Goal: Task Accomplishment & Management: Manage account settings

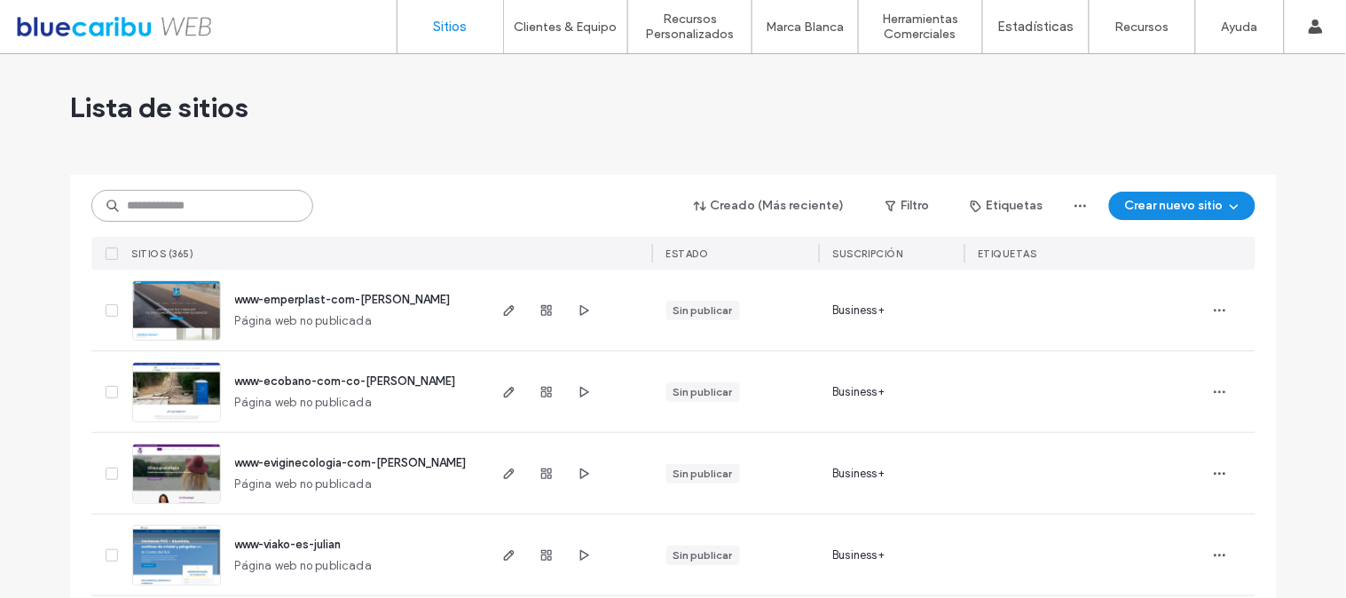
click at [223, 202] on input at bounding box center [202, 206] width 222 height 32
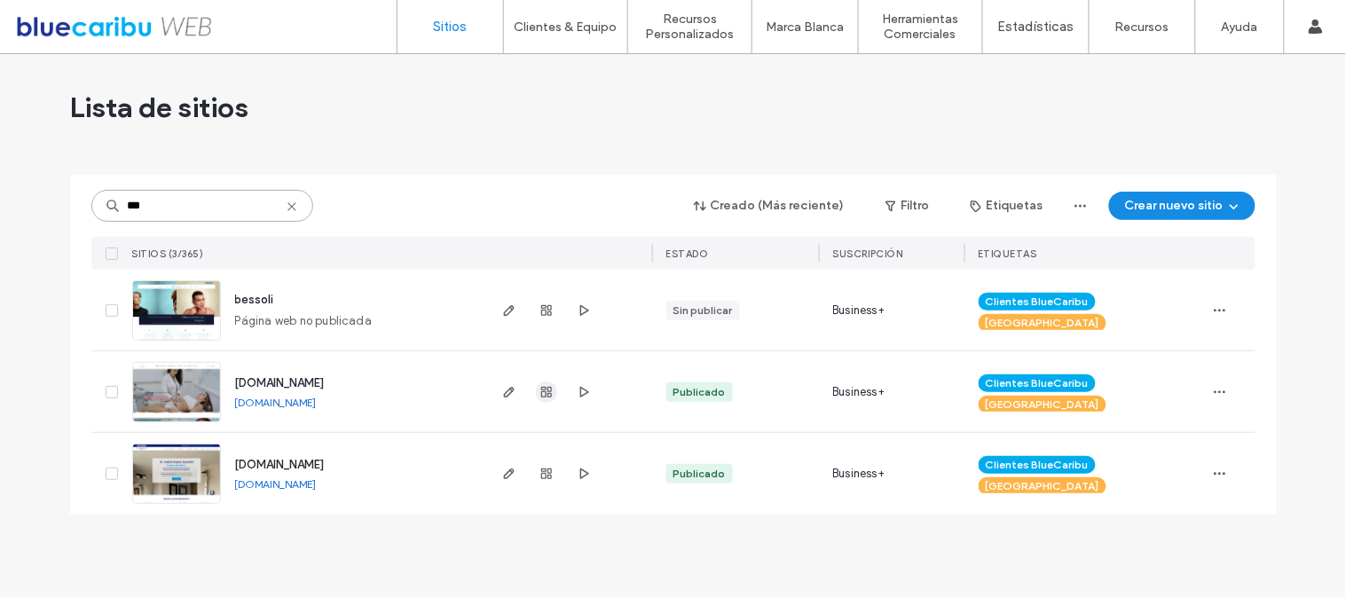
type input "***"
click at [539, 394] on icon "button" at bounding box center [546, 392] width 14 height 14
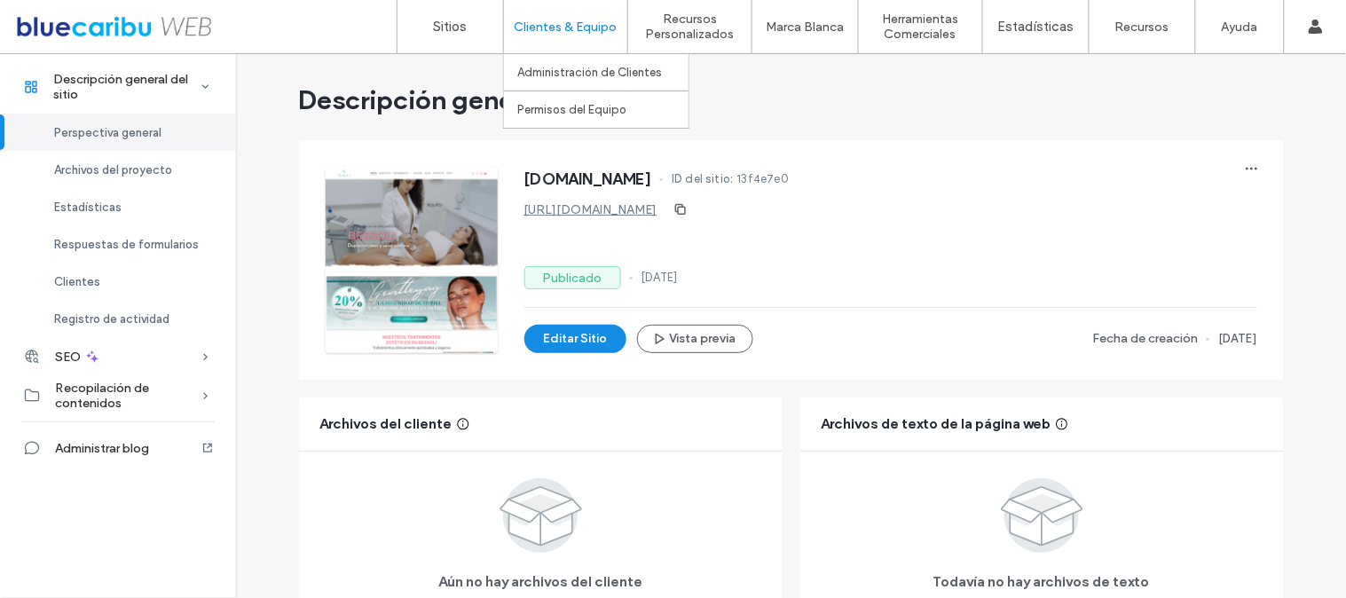
click at [503, 46] on div "Clientes & Equipo Administración de Clientes Permisos del Equipo" at bounding box center [565, 26] width 124 height 53
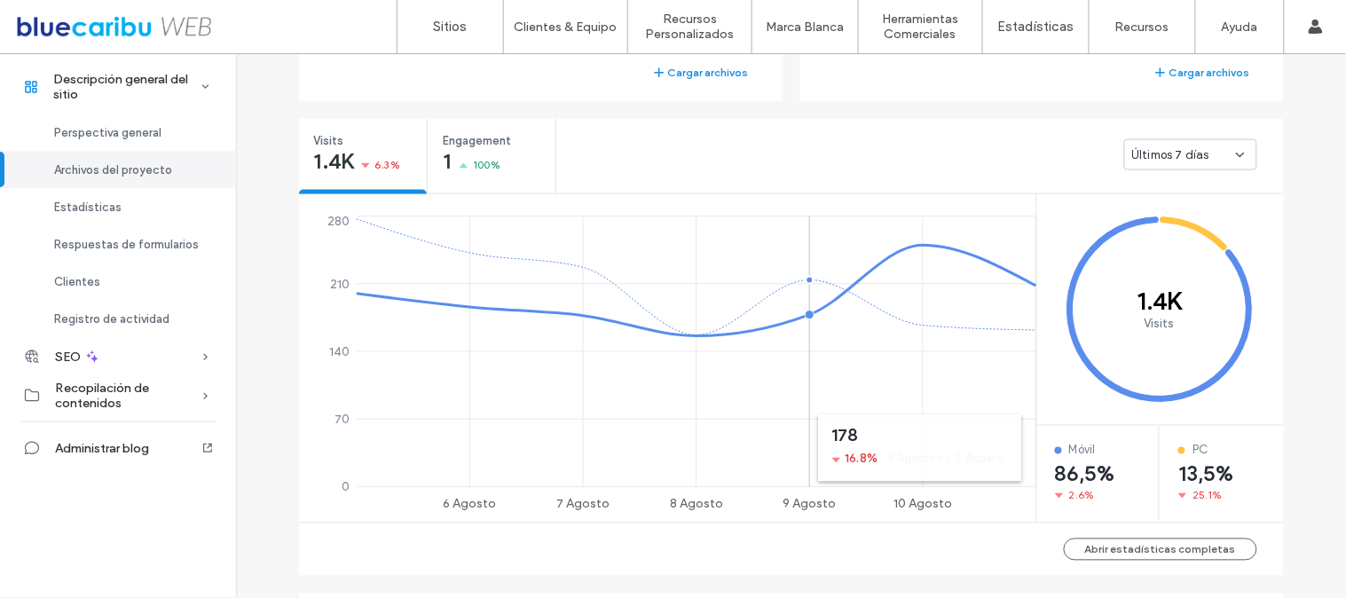
scroll to position [955, 0]
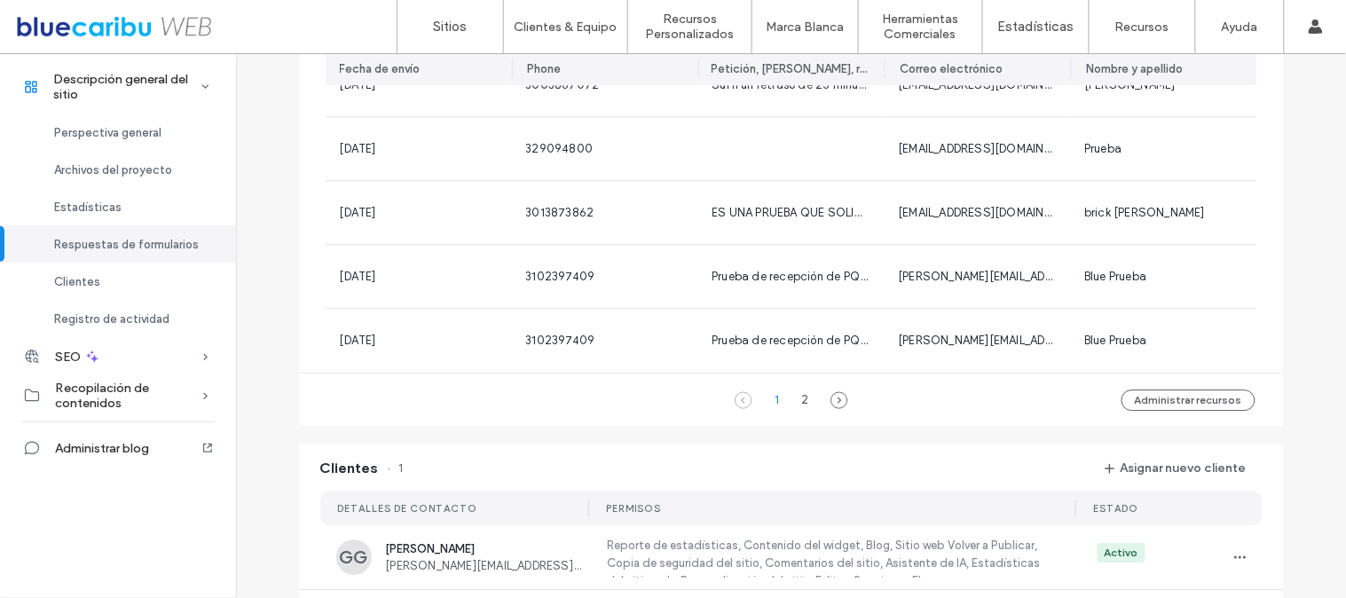
scroll to position [1226, 0]
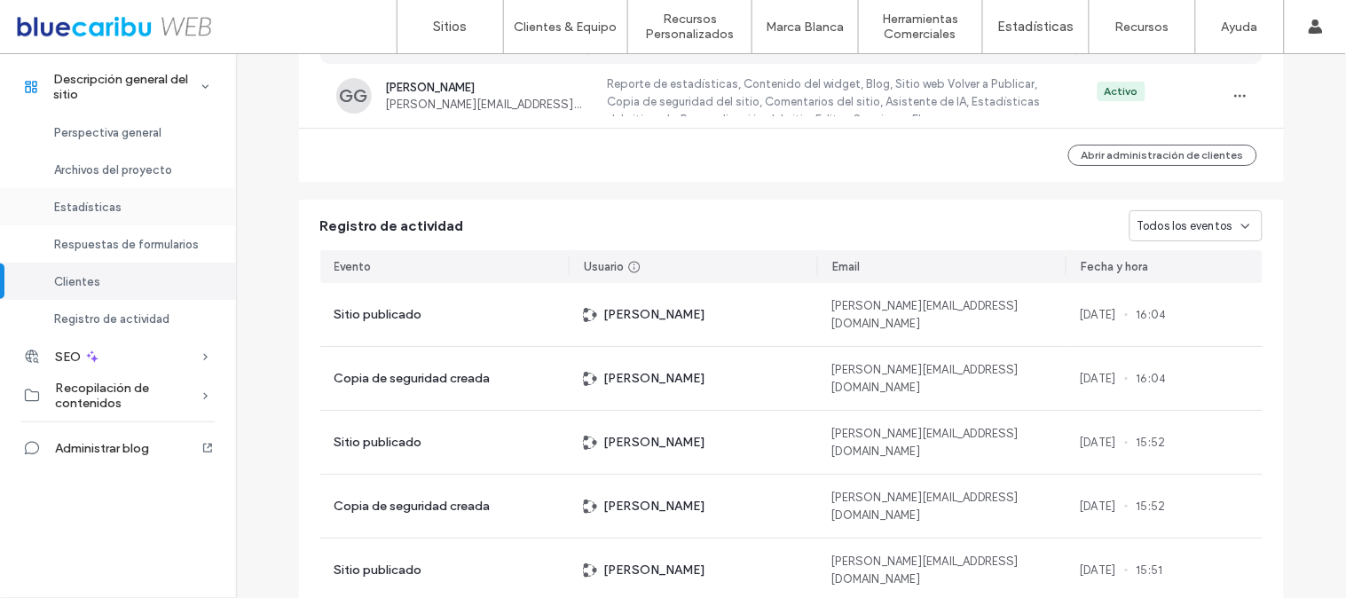
click at [110, 207] on span "Estadísticas" at bounding box center [87, 207] width 67 height 13
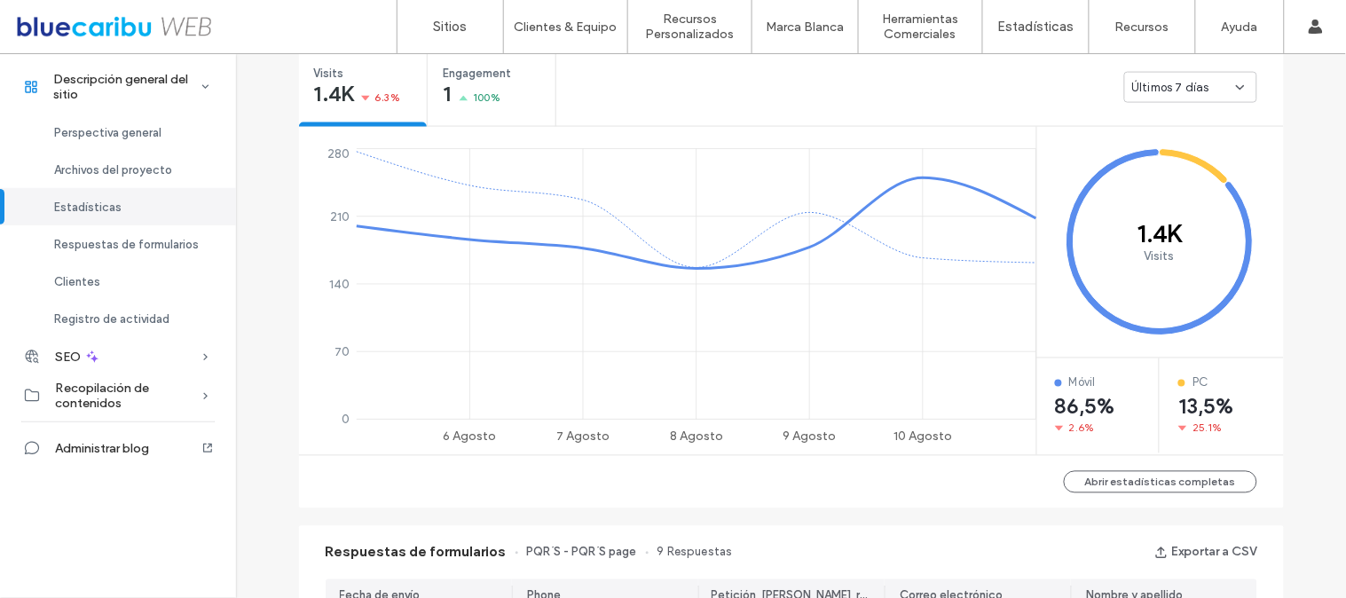
scroll to position [657, 0]
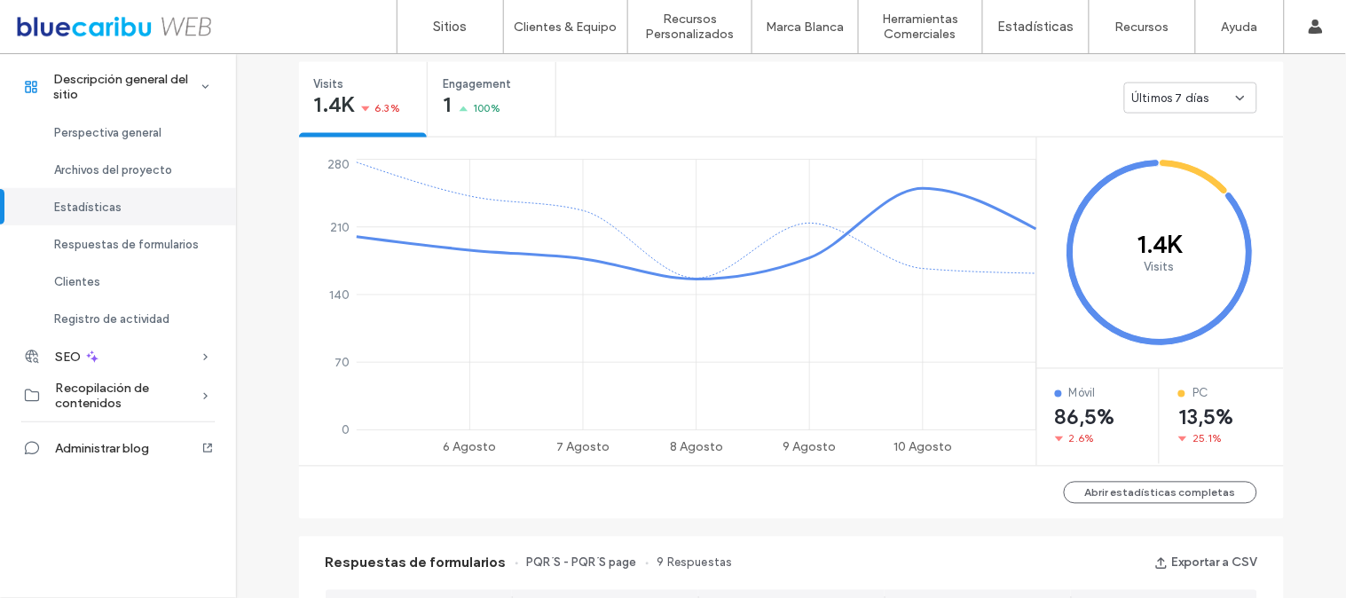
click at [1189, 105] on span "Últimos 7 días" at bounding box center [1171, 99] width 78 height 18
click at [1189, 197] on span "Últimos 30 días" at bounding box center [1168, 192] width 85 height 18
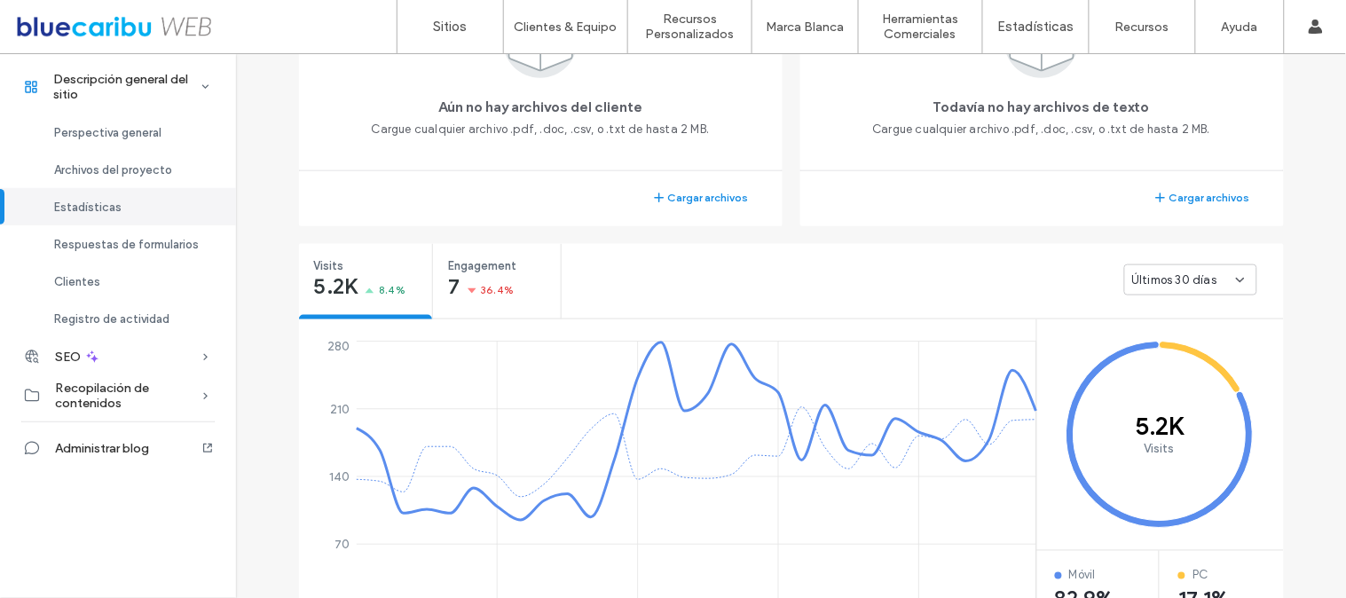
scroll to position [317, 0]
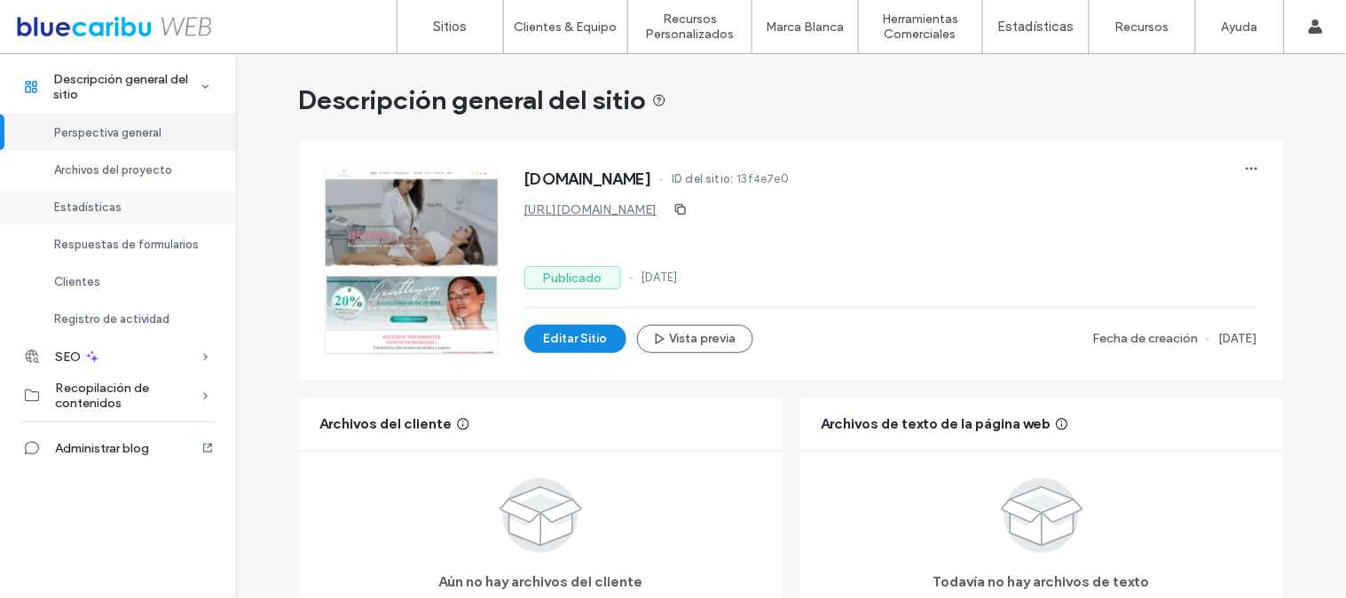
click at [83, 218] on div "Estadísticas" at bounding box center [118, 206] width 236 height 37
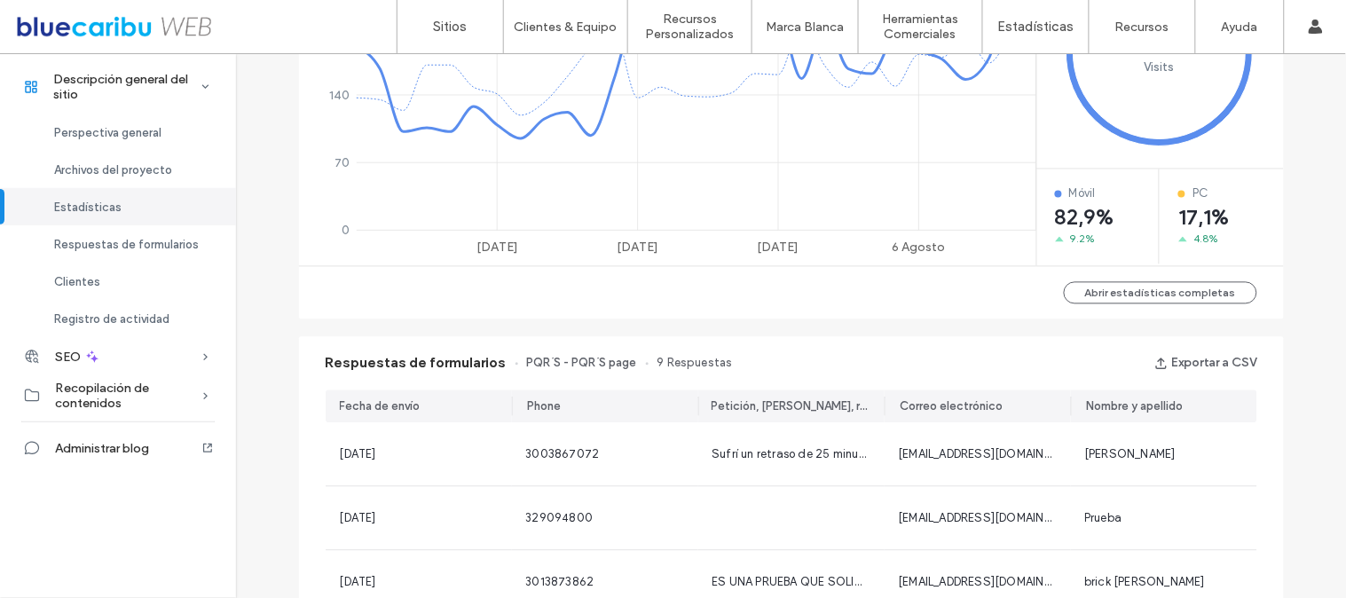
scroll to position [857, 0]
click at [1130, 289] on button "Abrir estadísticas completas" at bounding box center [1160, 292] width 193 height 22
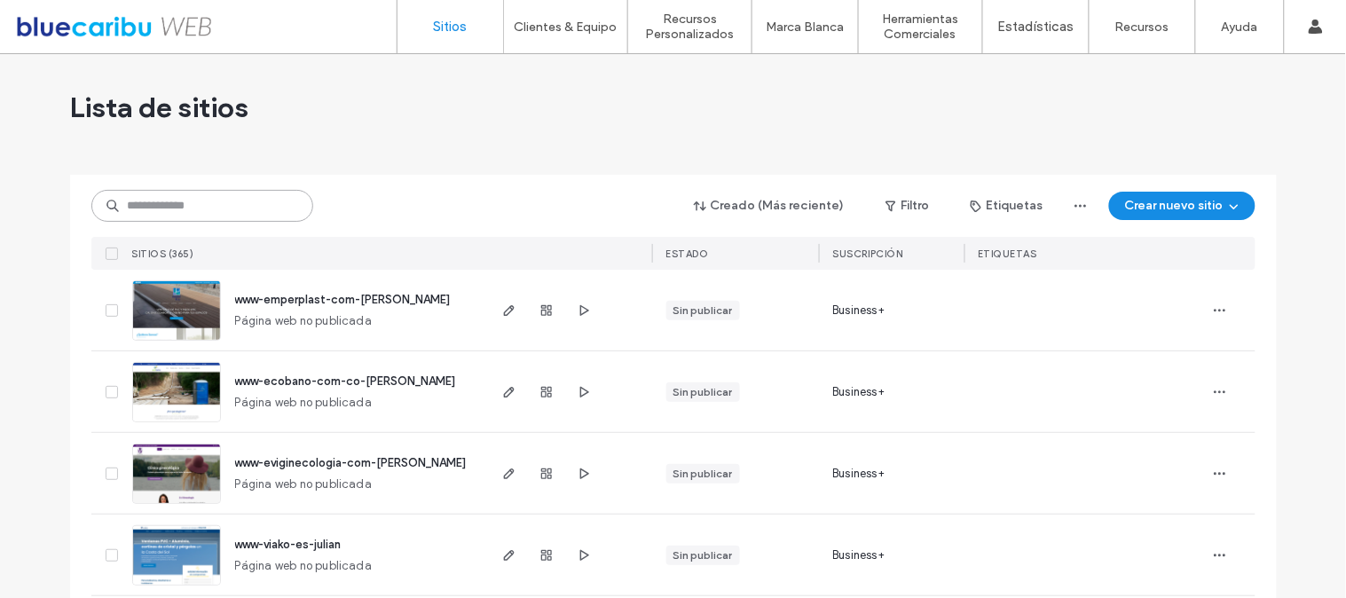
click at [267, 216] on input at bounding box center [202, 206] width 222 height 32
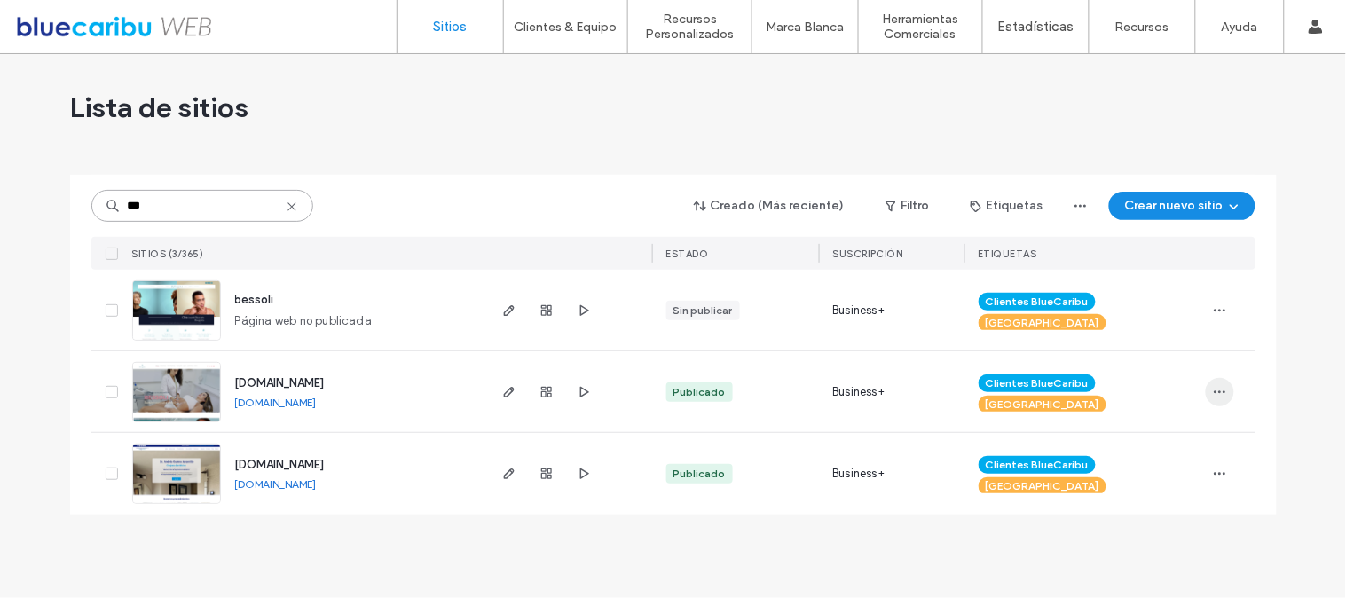
type input "***"
click at [1218, 392] on icon "button" at bounding box center [1220, 392] width 14 height 14
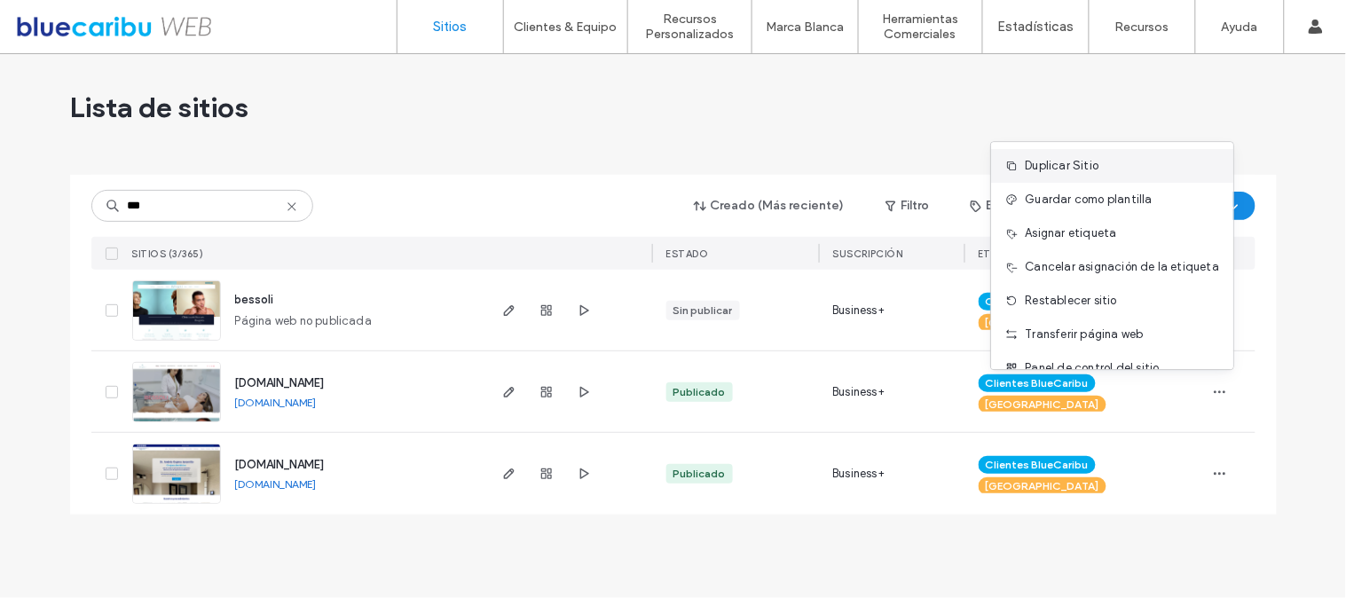
click at [1098, 167] on div "Duplicar Sitio" at bounding box center [1113, 166] width 242 height 34
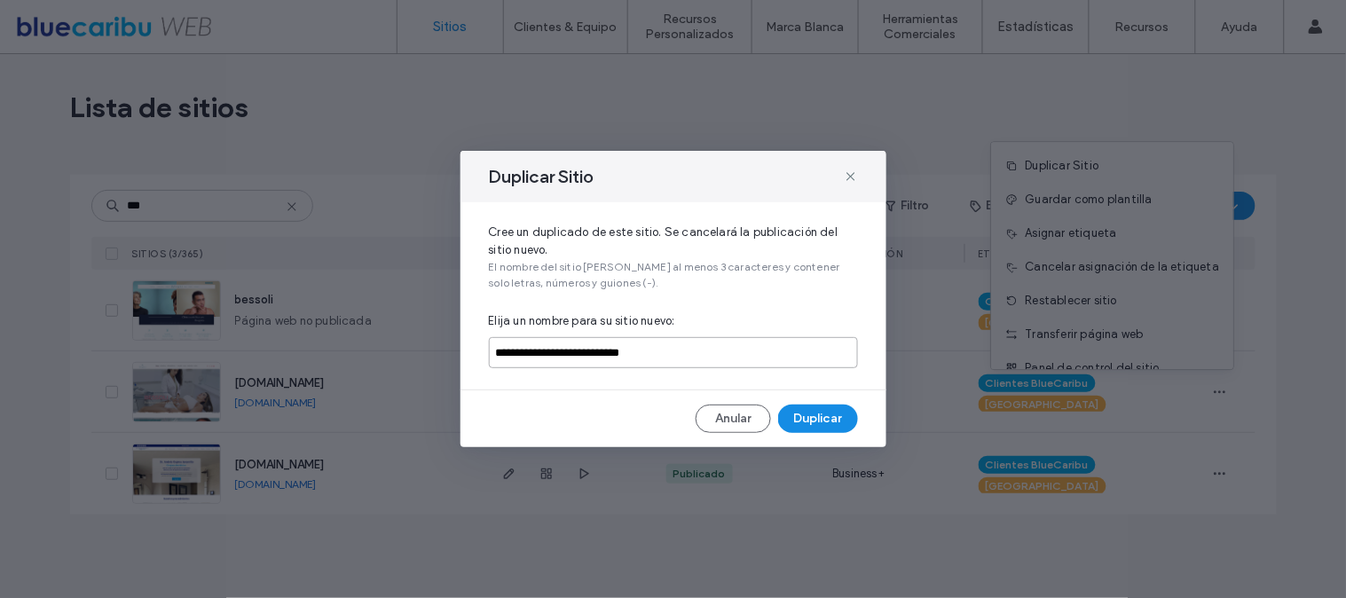
click at [589, 358] on input "**********" at bounding box center [673, 352] width 369 height 31
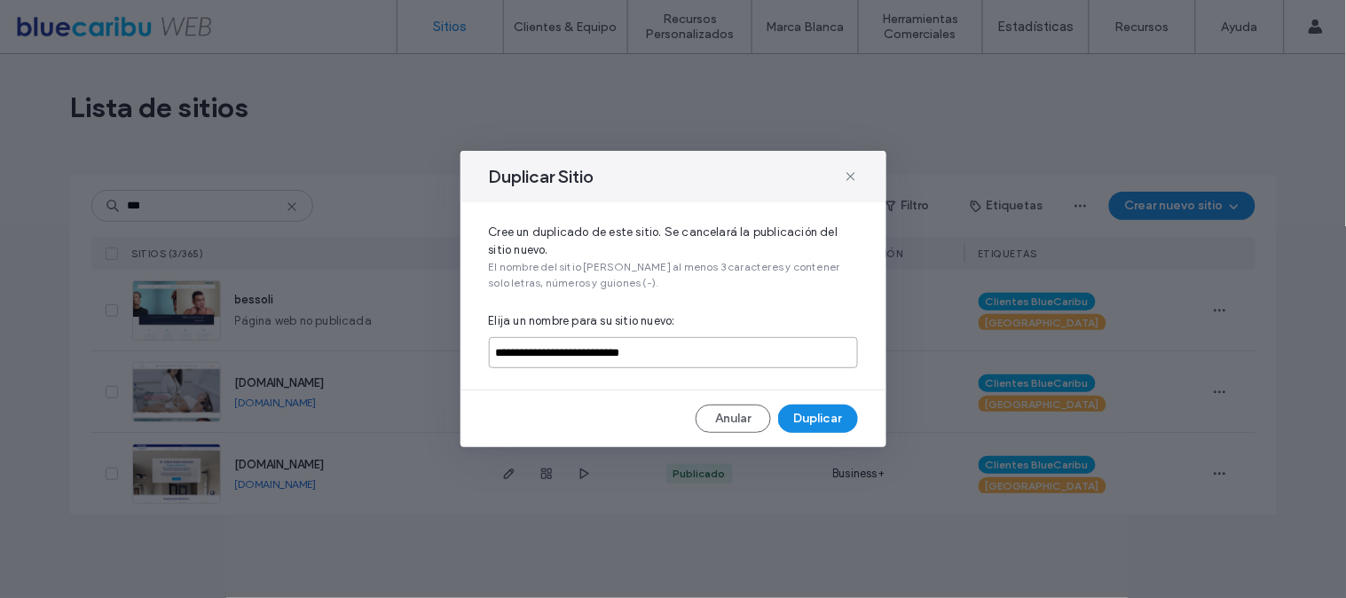
click at [589, 358] on input "**********" at bounding box center [673, 352] width 369 height 31
type input "**********"
click at [822, 426] on button "Duplicar" at bounding box center [818, 419] width 80 height 28
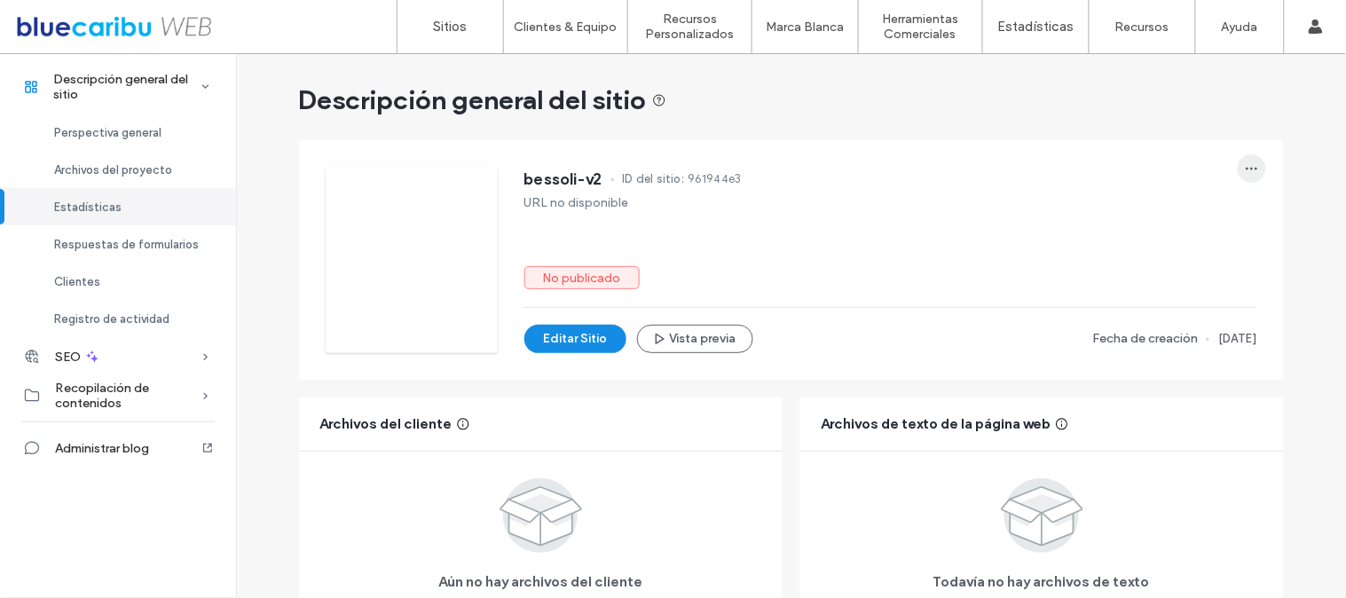
click at [1249, 156] on span "button" at bounding box center [1252, 168] width 28 height 28
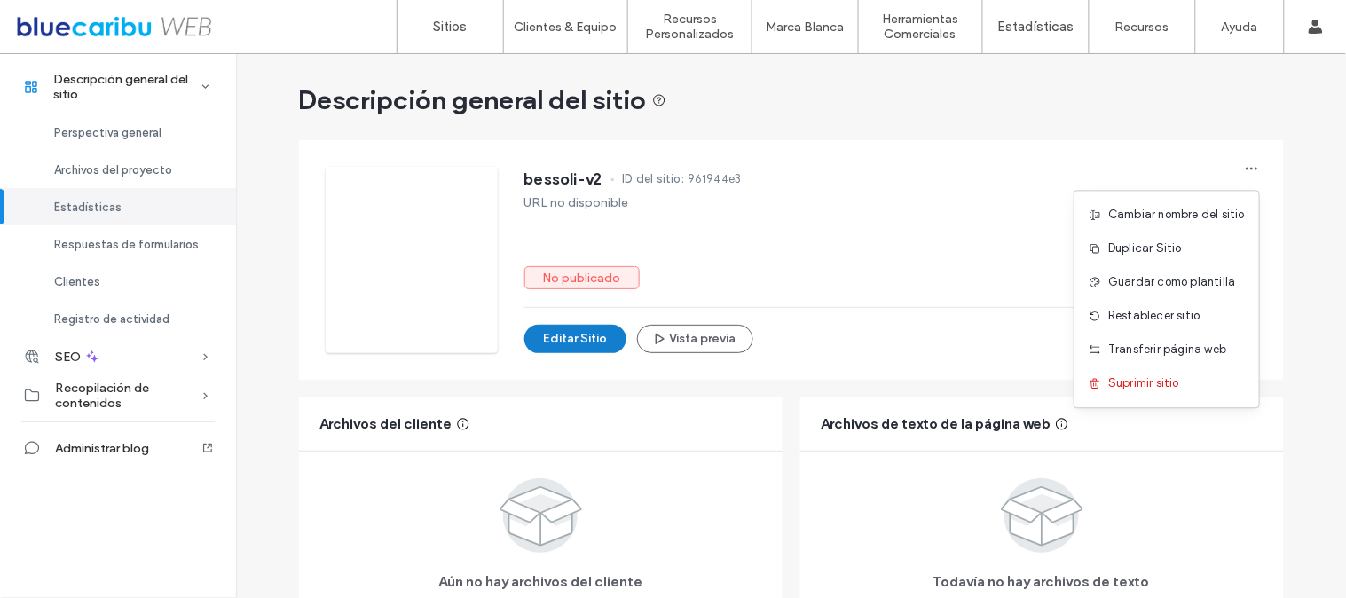
click at [578, 332] on button "Editar Sitio" at bounding box center [575, 339] width 102 height 28
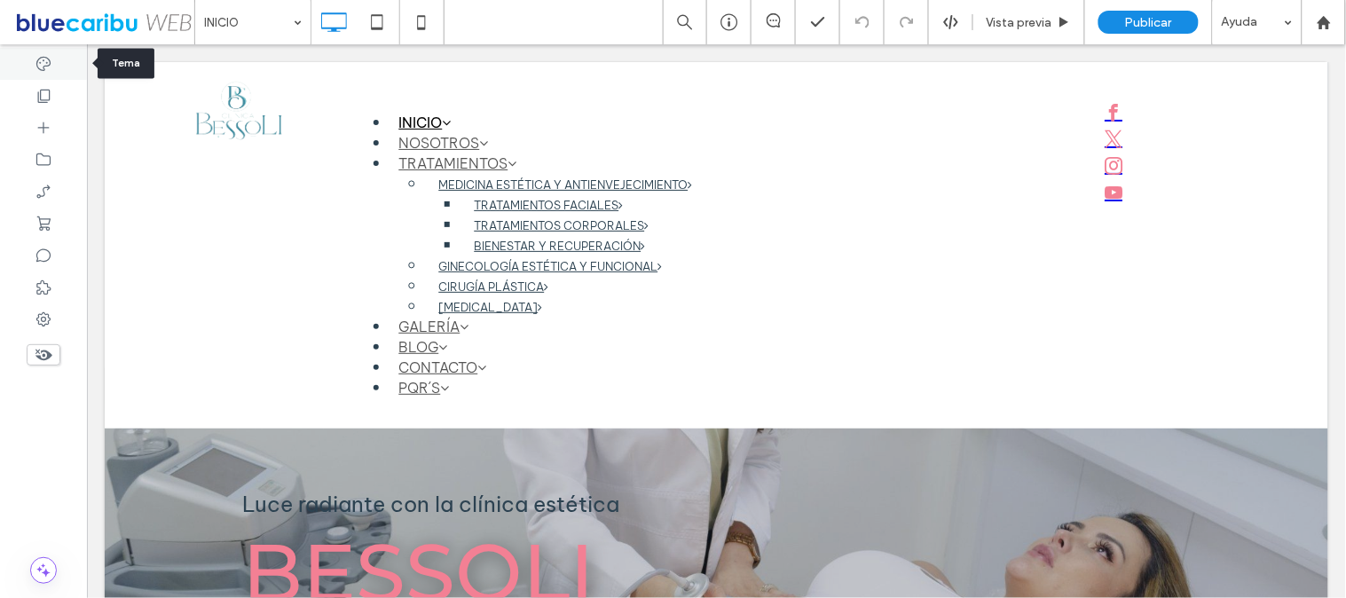
click at [30, 65] on div at bounding box center [43, 64] width 87 height 32
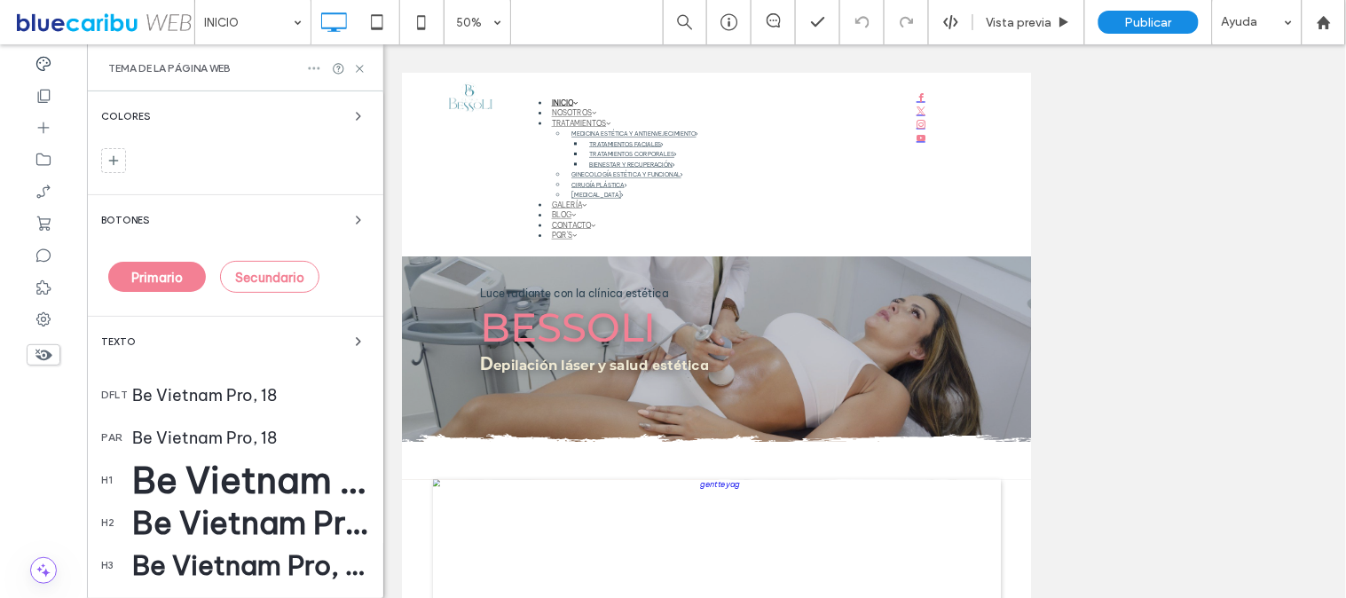
click at [313, 61] on icon at bounding box center [314, 68] width 14 height 14
click at [308, 182] on div "Colores Botones Primario Secundario Texto dflt Be Vietnam Pro, 18 par Be Vietna…" at bounding box center [235, 511] width 296 height 840
click at [339, 68] on icon at bounding box center [338, 68] width 13 height 13
click at [356, 68] on icon at bounding box center [359, 68] width 13 height 13
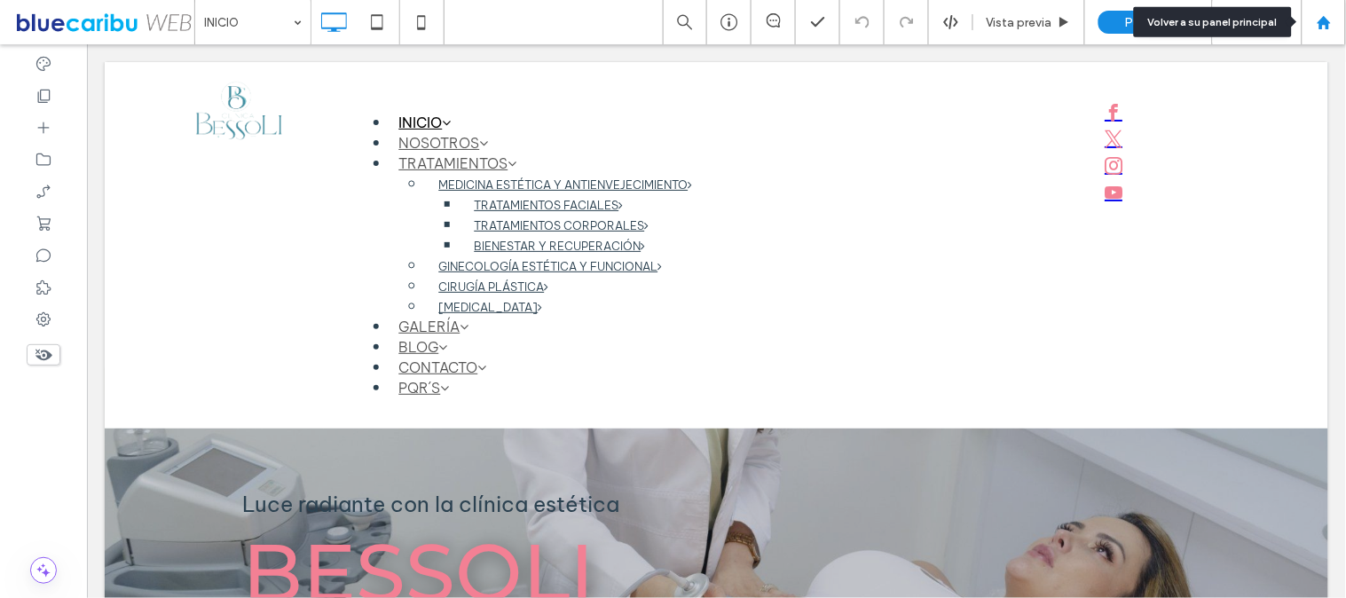
click at [1315, 27] on div at bounding box center [1323, 22] width 43 height 15
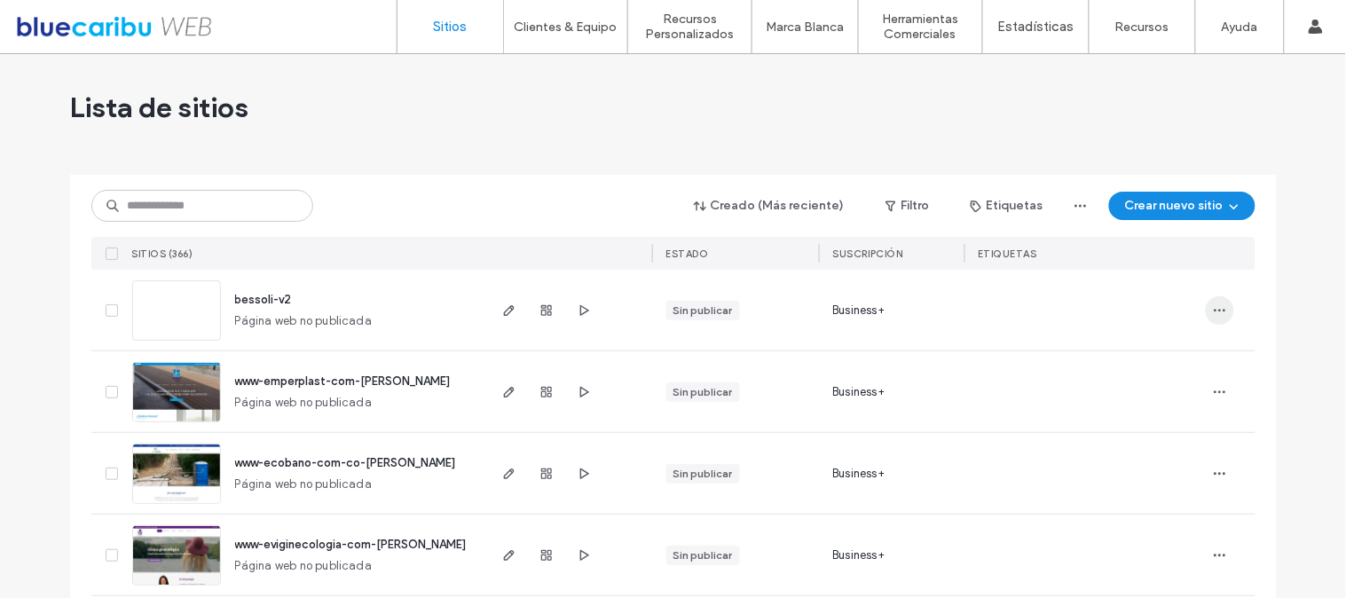
click at [1213, 309] on icon "button" at bounding box center [1220, 310] width 14 height 14
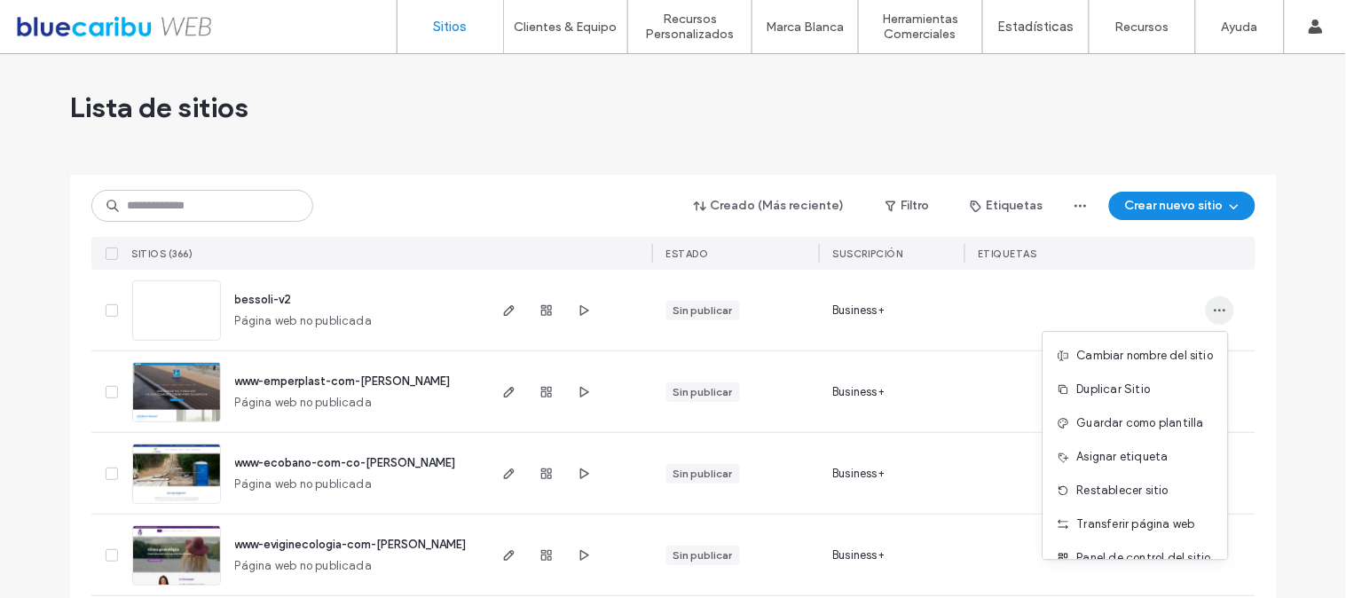
click at [1213, 309] on icon "button" at bounding box center [1220, 310] width 14 height 14
click at [1153, 215] on button "Crear nuevo sitio" at bounding box center [1182, 206] width 146 height 28
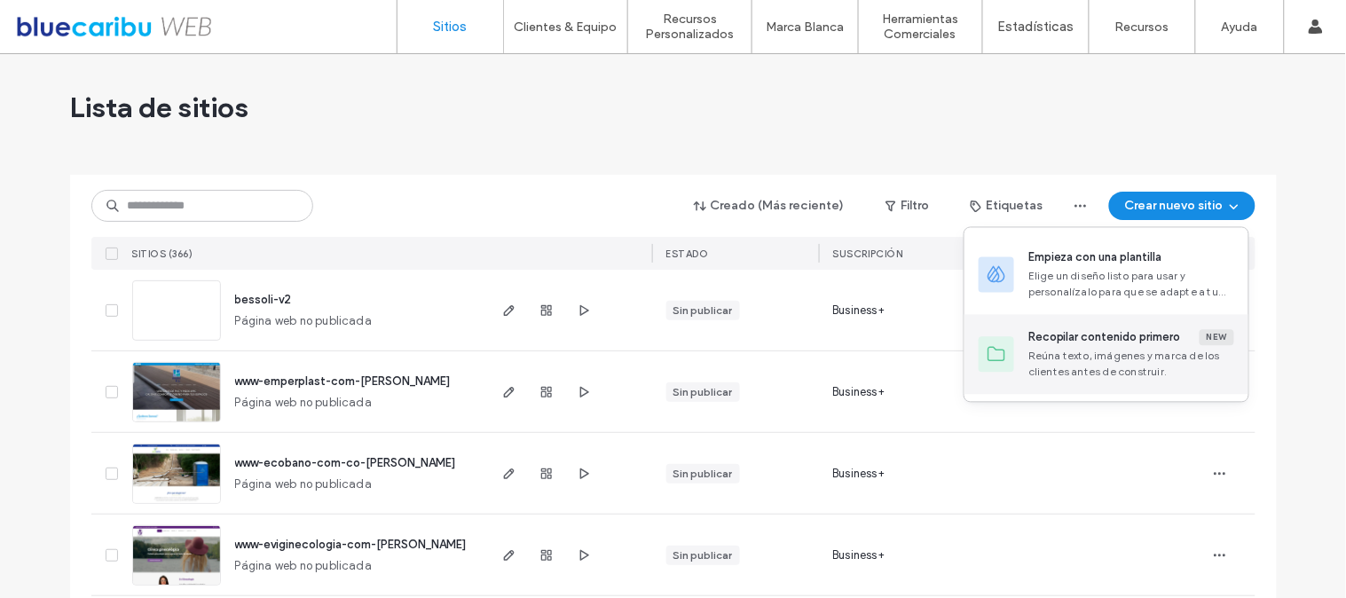
click at [1113, 339] on div "Recopilar contenido primero" at bounding box center [1104, 338] width 153 height 18
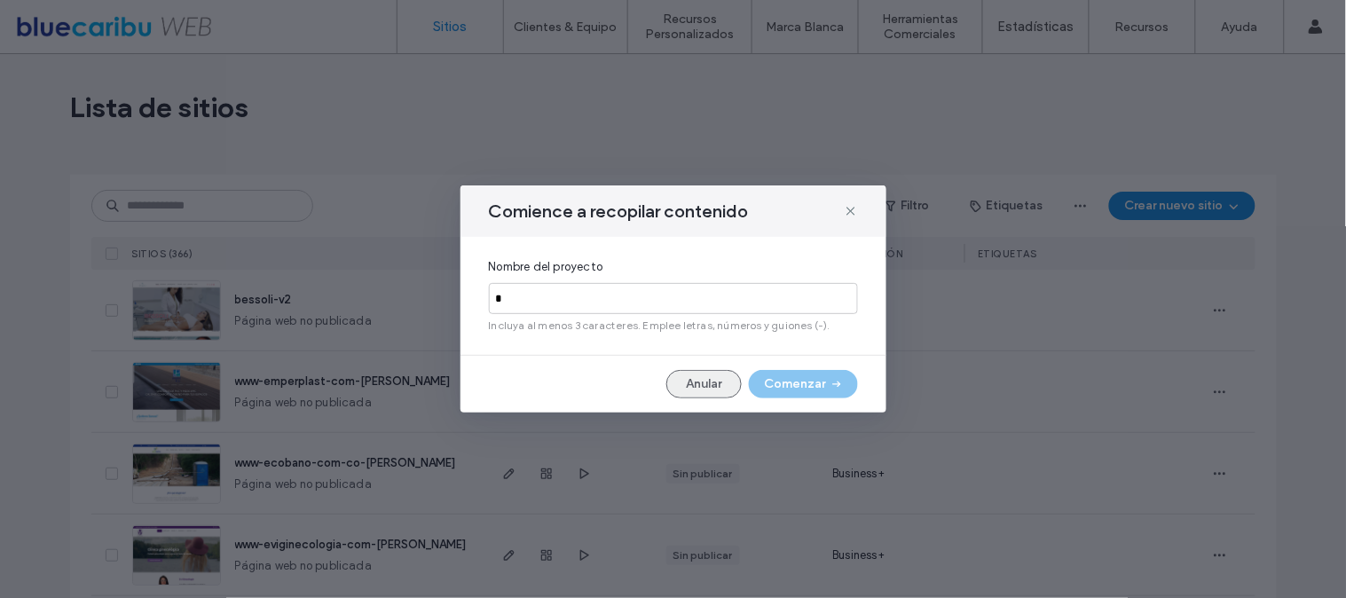
type input "*"
click at [697, 379] on button "Anular" at bounding box center [703, 384] width 75 height 28
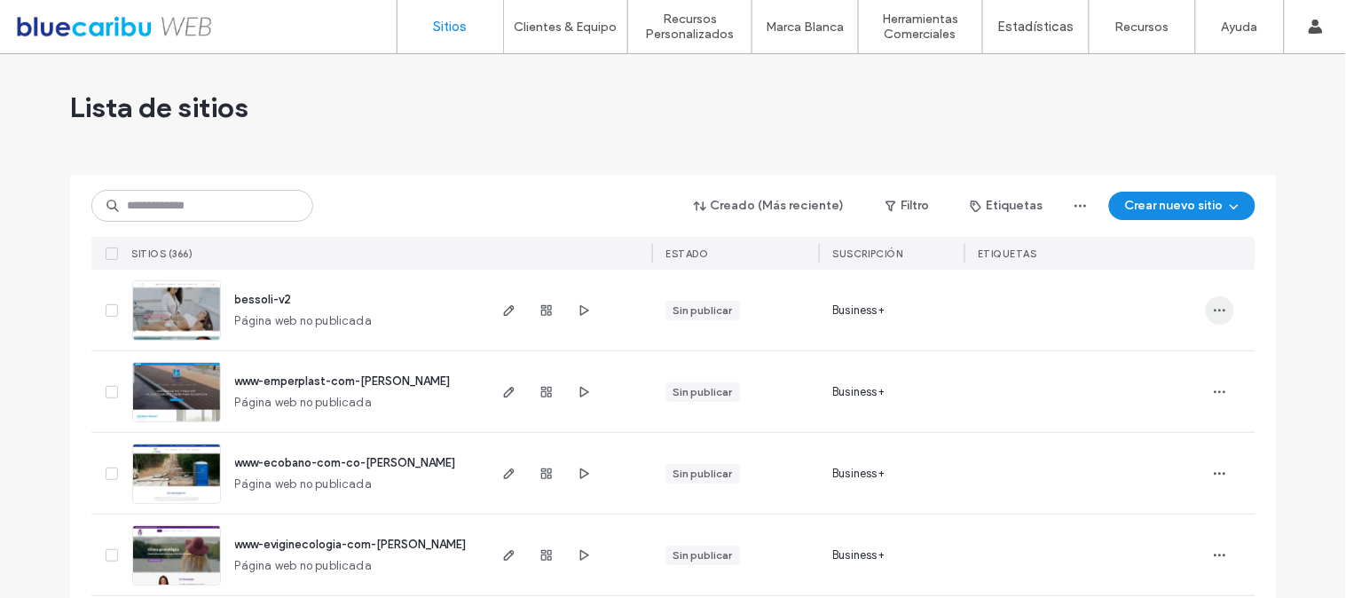
click at [1217, 314] on icon "button" at bounding box center [1220, 310] width 14 height 14
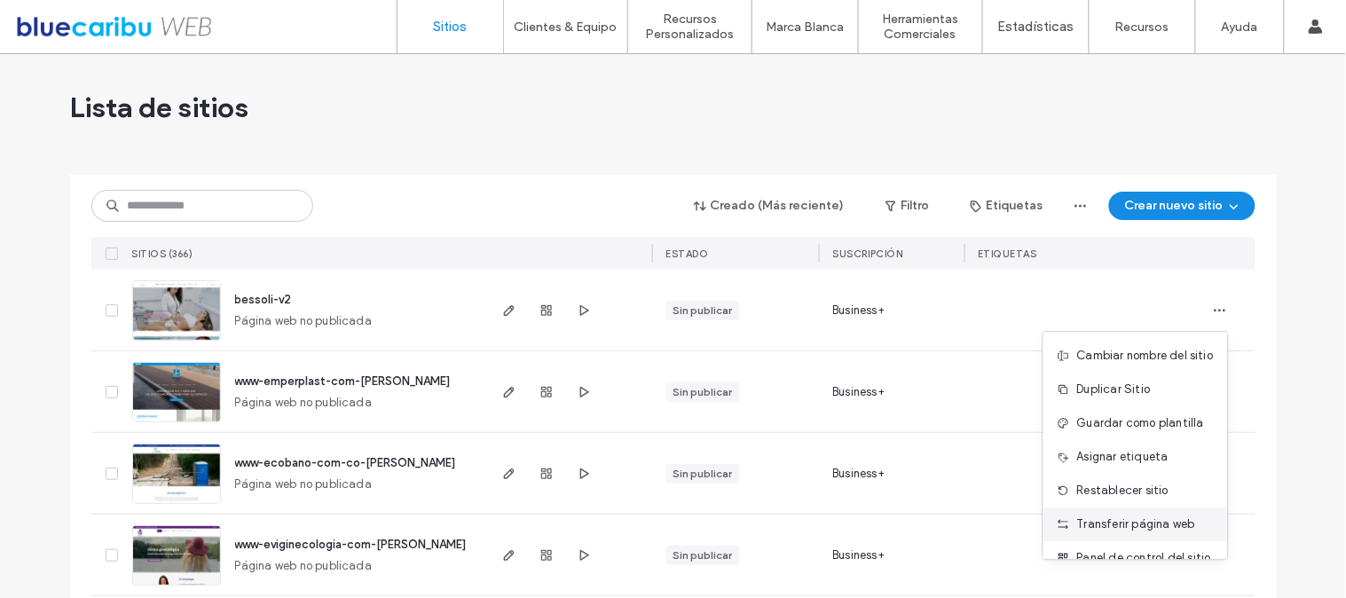
scroll to position [57, 0]
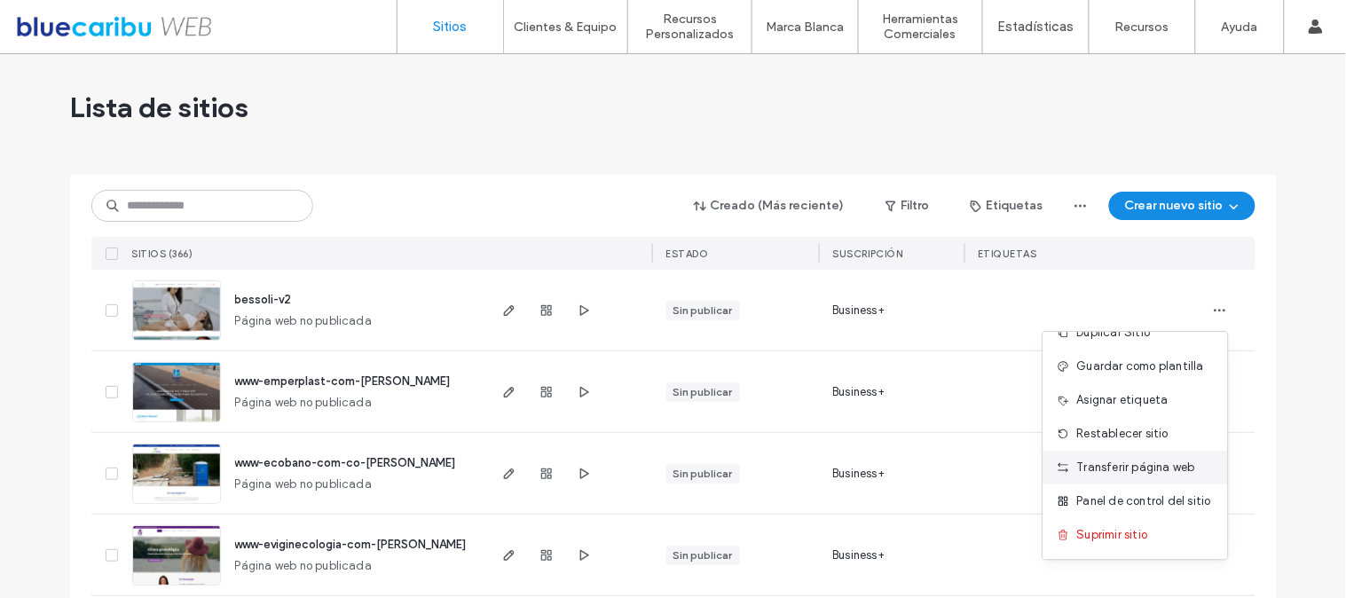
click at [1103, 526] on span "Suprimir sitio" at bounding box center [1112, 535] width 71 height 18
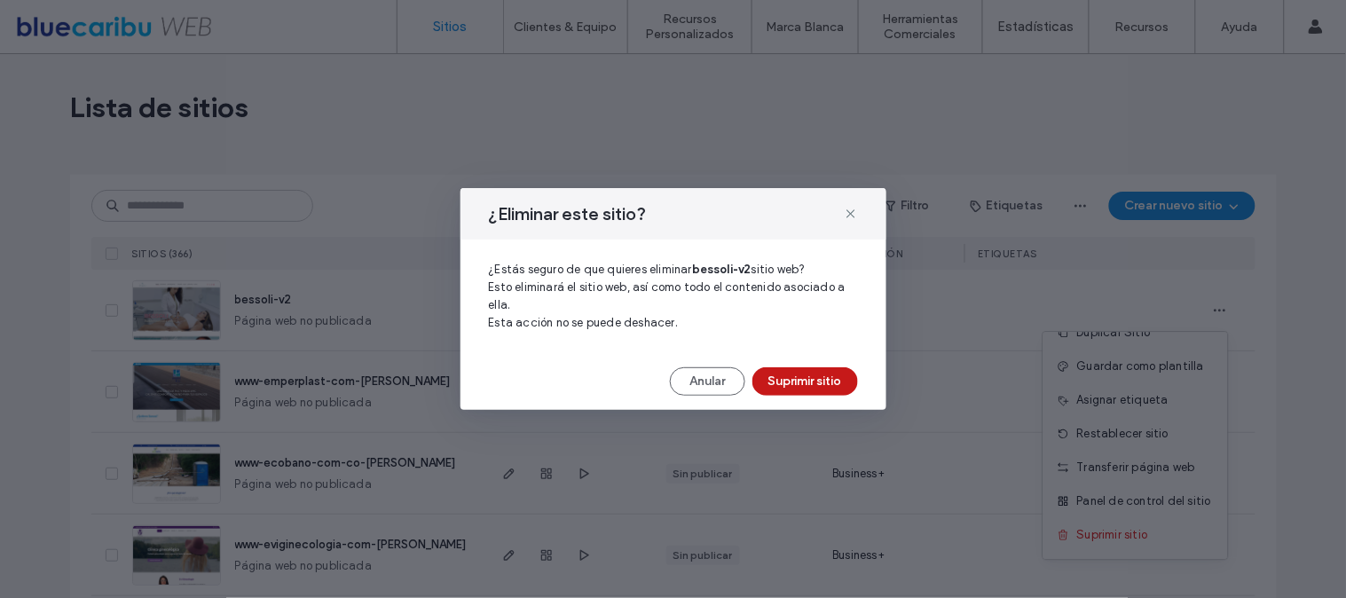
click at [843, 384] on button "Suprimir sitio" at bounding box center [805, 381] width 106 height 28
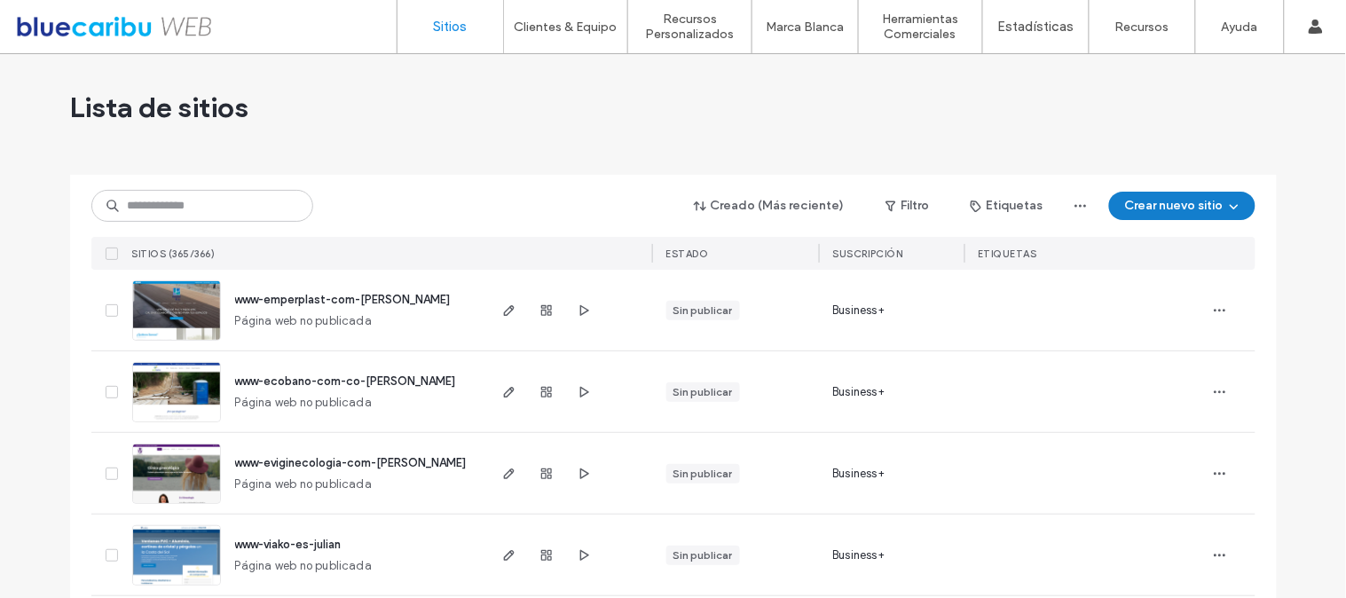
click at [1174, 213] on button "Crear nuevo sitio" at bounding box center [1182, 206] width 146 height 28
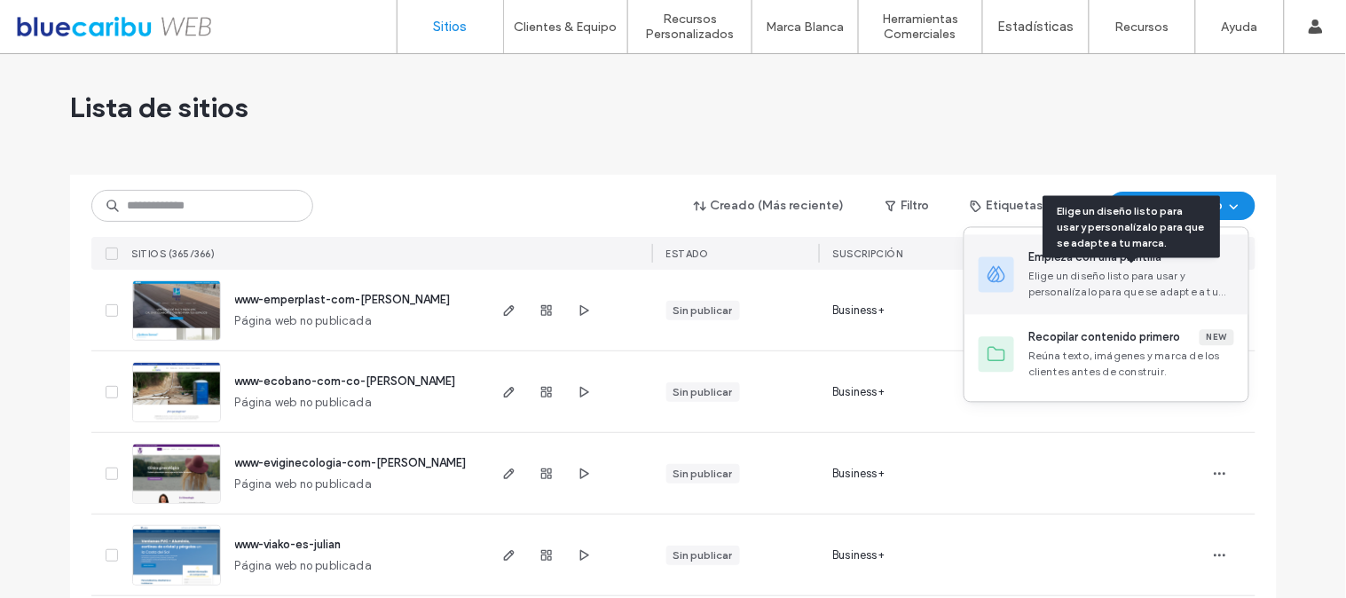
click at [1161, 295] on div "Elige un diseño listo para usar y personalízalo para que se adapte a tu marca." at bounding box center [1131, 285] width 206 height 32
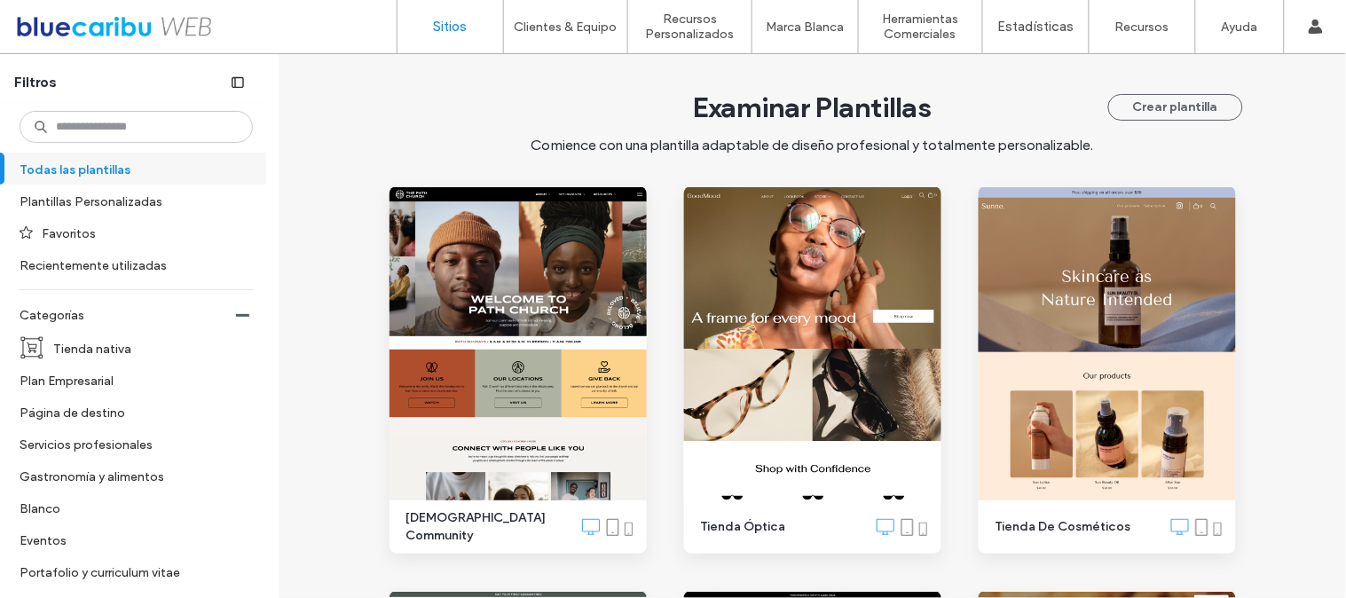
click at [430, 33] on link "Sitios" at bounding box center [450, 26] width 106 height 53
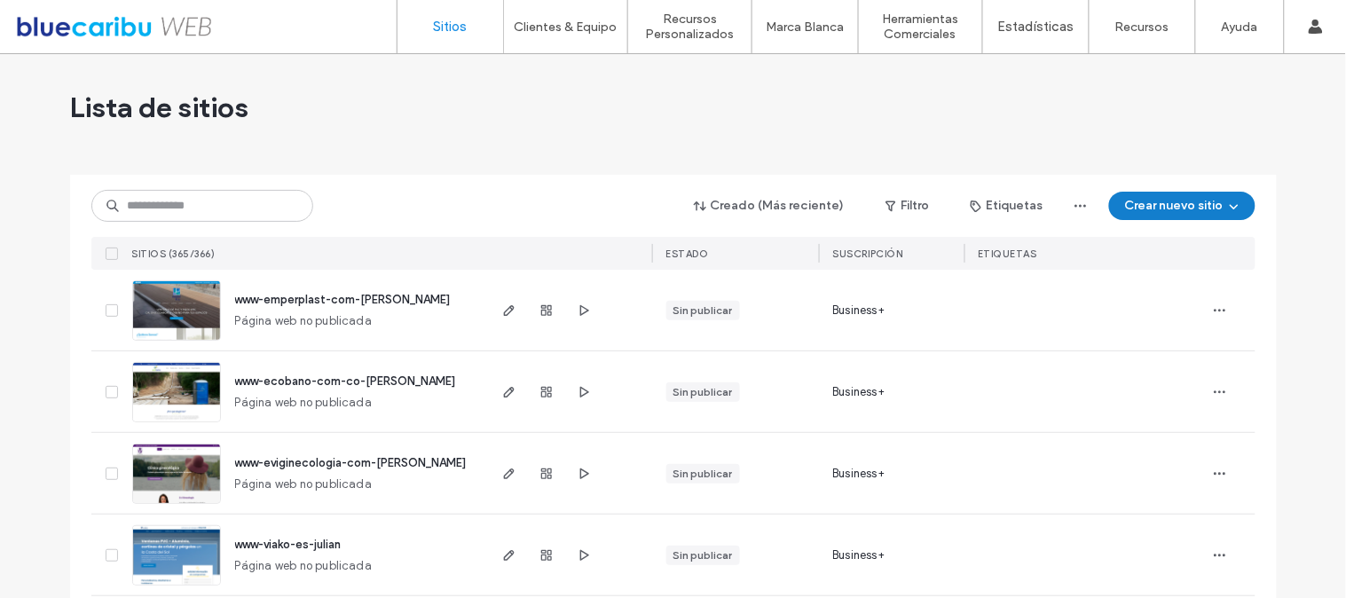
click at [1145, 201] on button "Crear nuevo sitio" at bounding box center [1182, 206] width 146 height 28
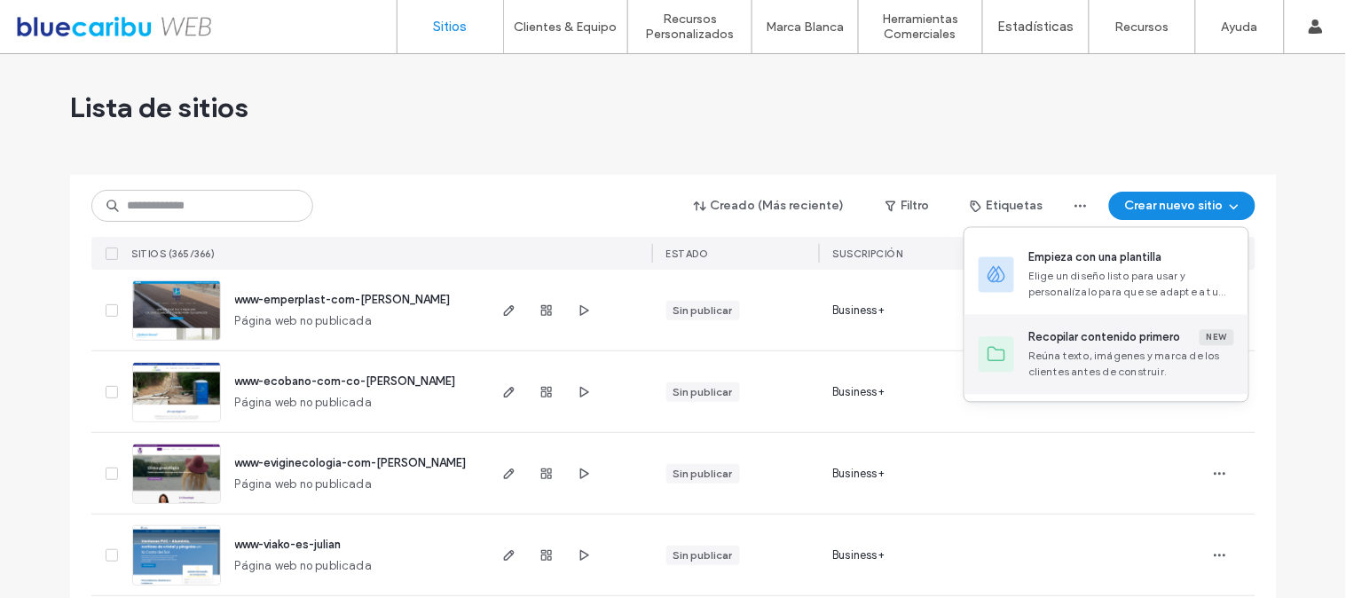
click at [1101, 341] on div "Recopilar contenido primero" at bounding box center [1104, 338] width 153 height 18
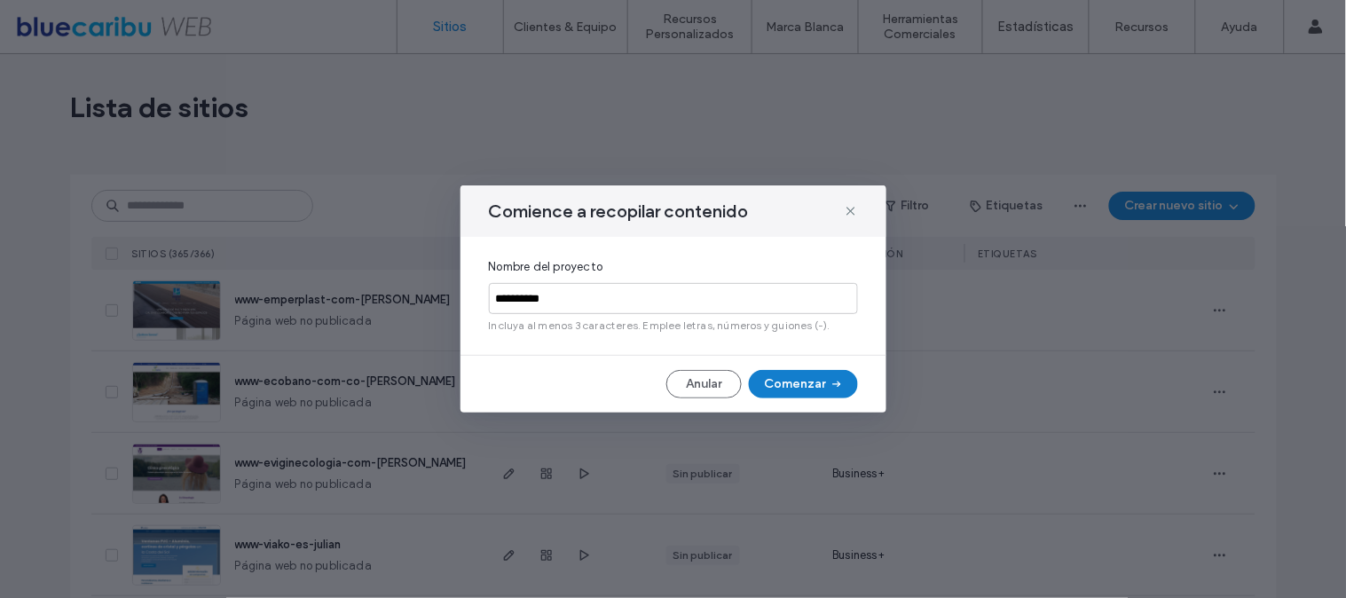
type input "**********"
click at [818, 380] on button "Comenzar" at bounding box center [803, 384] width 109 height 28
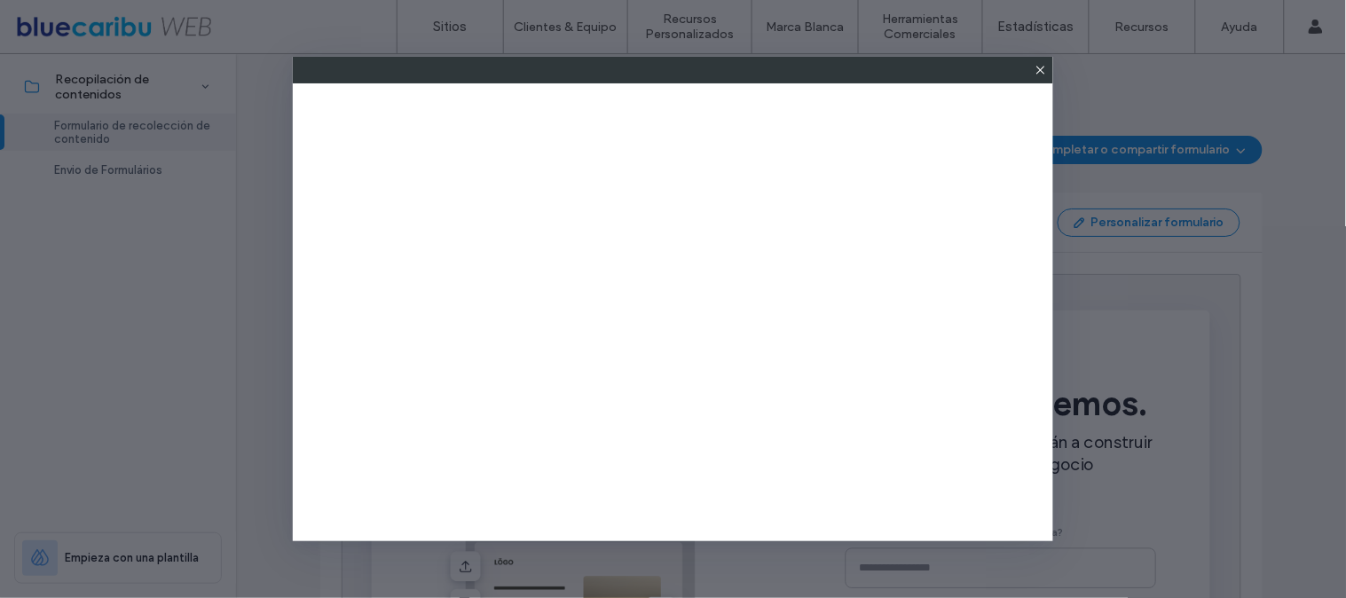
click at [1039, 67] on icon at bounding box center [1041, 70] width 14 height 14
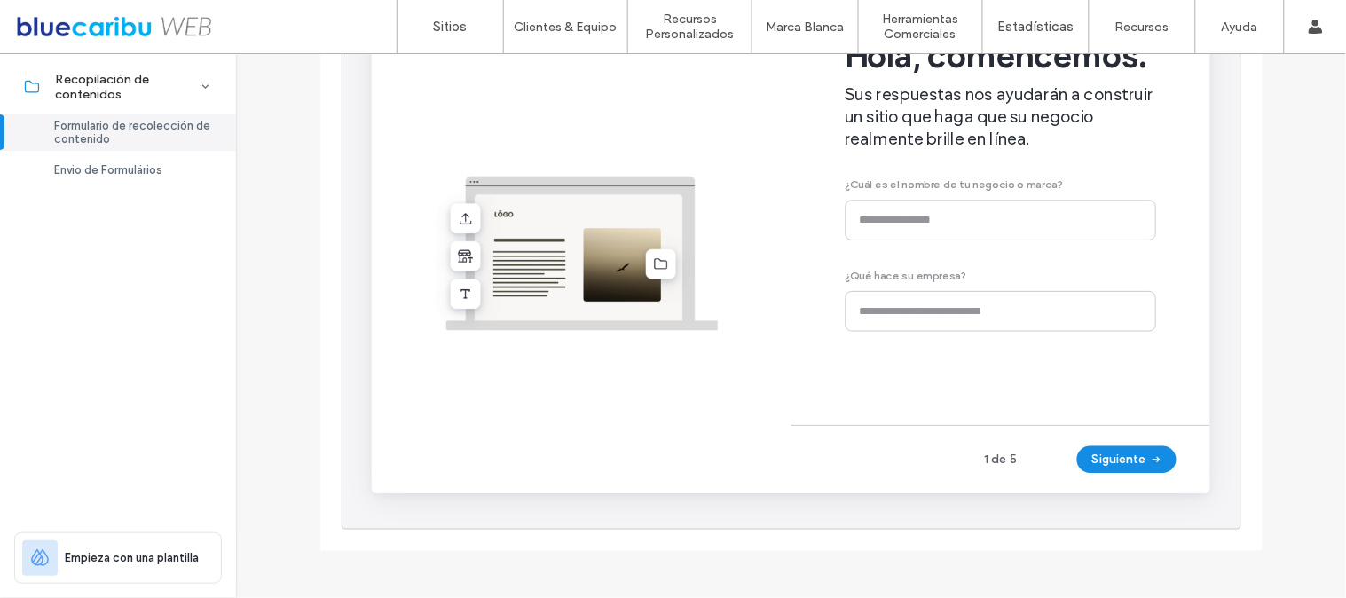
scroll to position [348, 0]
click at [1090, 240] on div "Hola, comencemos. Sus respuestas nos ayudarán a construir un sitio que haga que…" at bounding box center [1033, 195] width 328 height 395
click at [968, 234] on div "Hola, comencemos. Sus respuestas nos ayudarán a construir un sitio que haga que…" at bounding box center [1033, 195] width 328 height 395
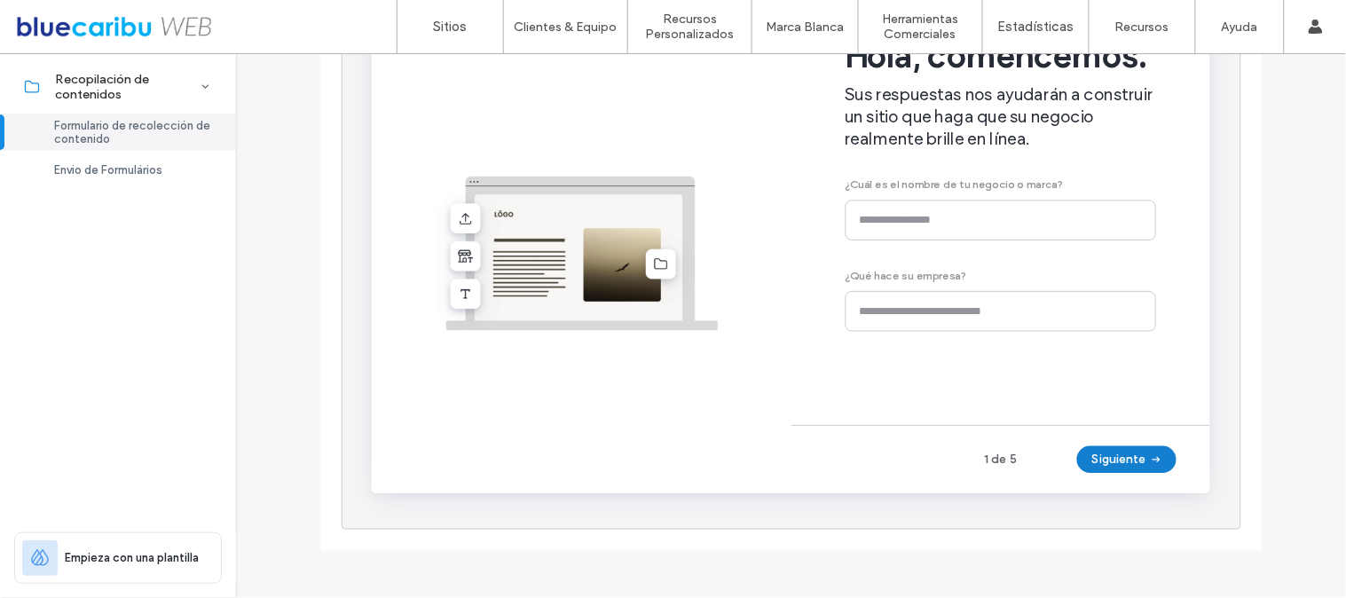
click at [1148, 489] on button "Siguiente" at bounding box center [1165, 486] width 105 height 28
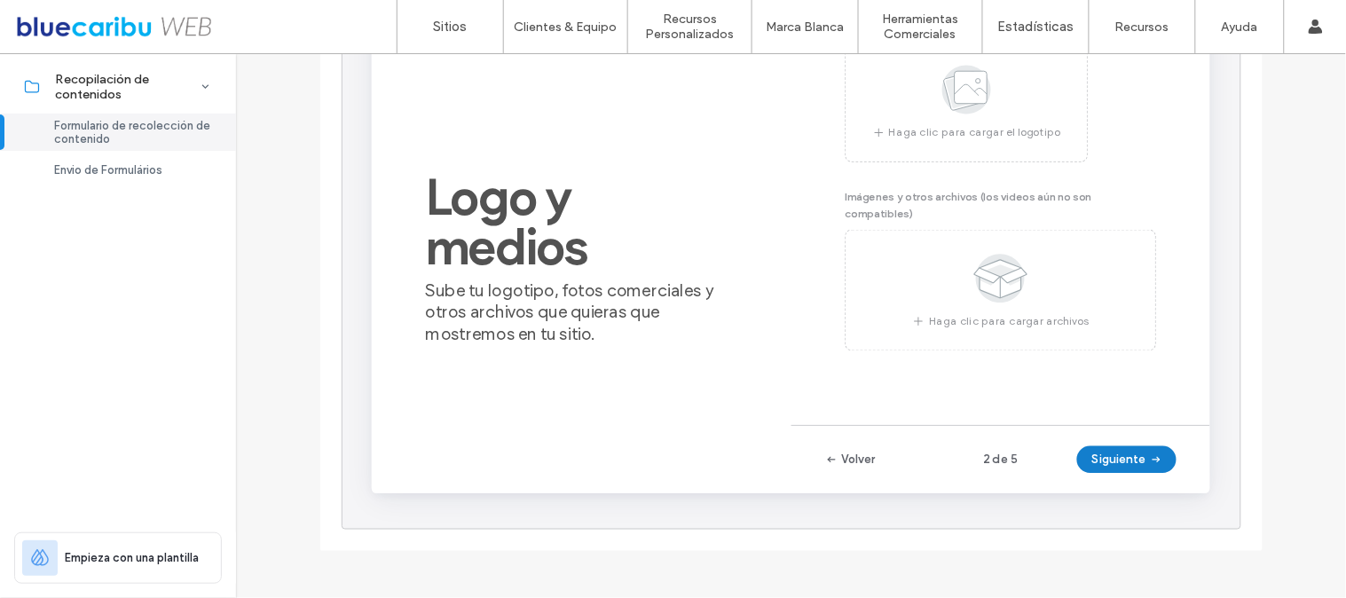
click at [1148, 489] on button "Siguiente" at bounding box center [1165, 486] width 105 height 28
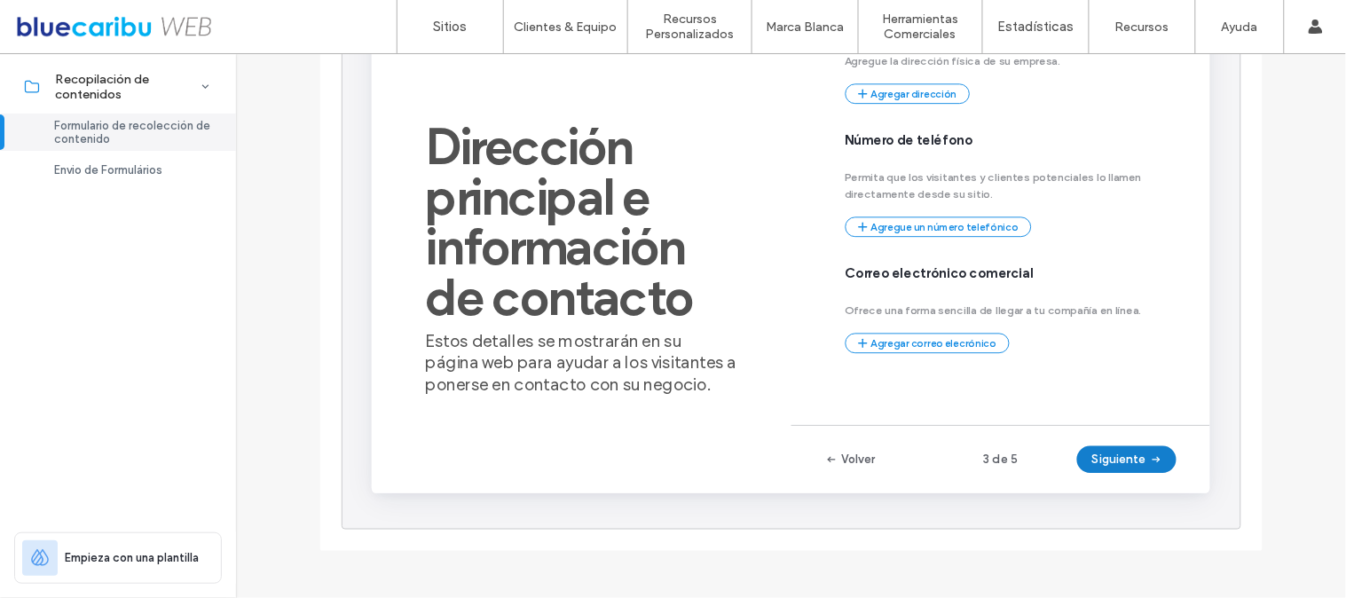
click at [1148, 489] on button "Siguiente" at bounding box center [1165, 486] width 105 height 28
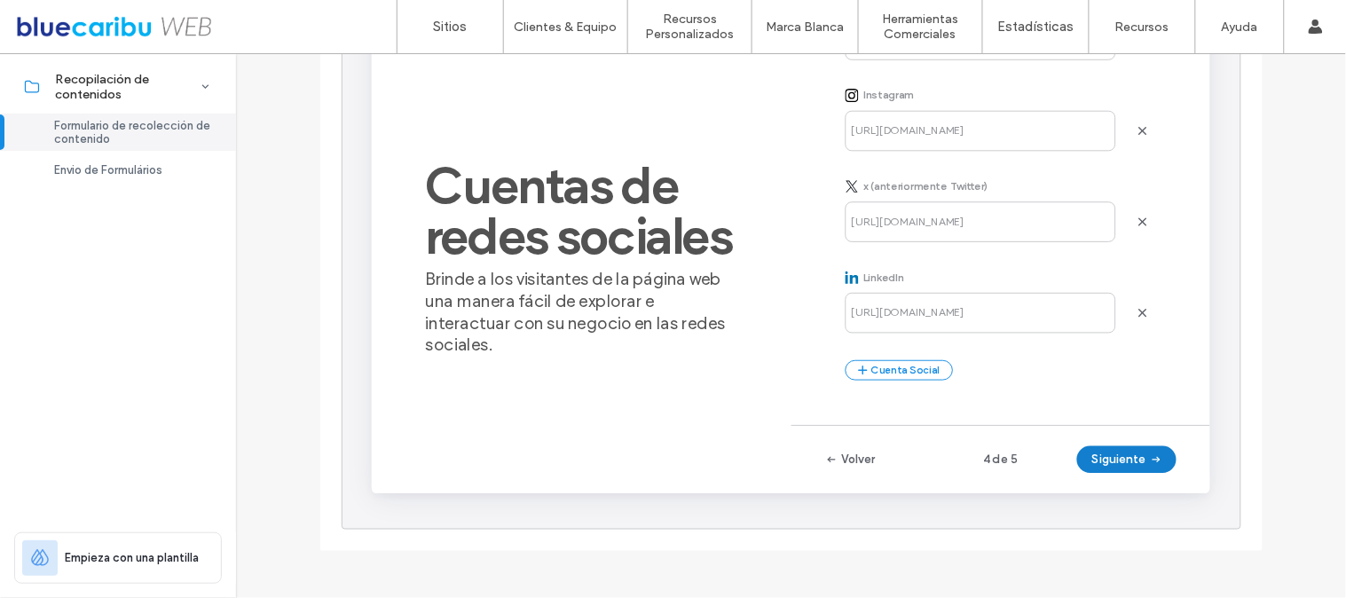
click at [1148, 489] on button "Siguiente" at bounding box center [1165, 486] width 105 height 28
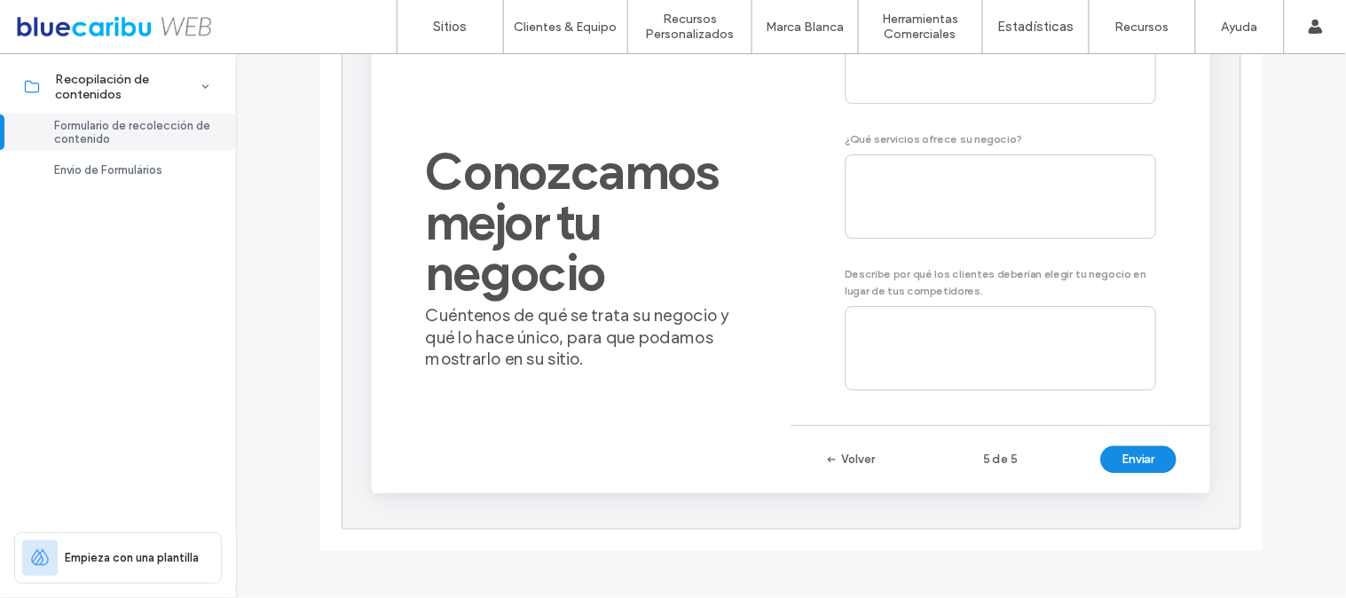
click at [1148, 489] on button "Enviar" at bounding box center [1178, 486] width 80 height 28
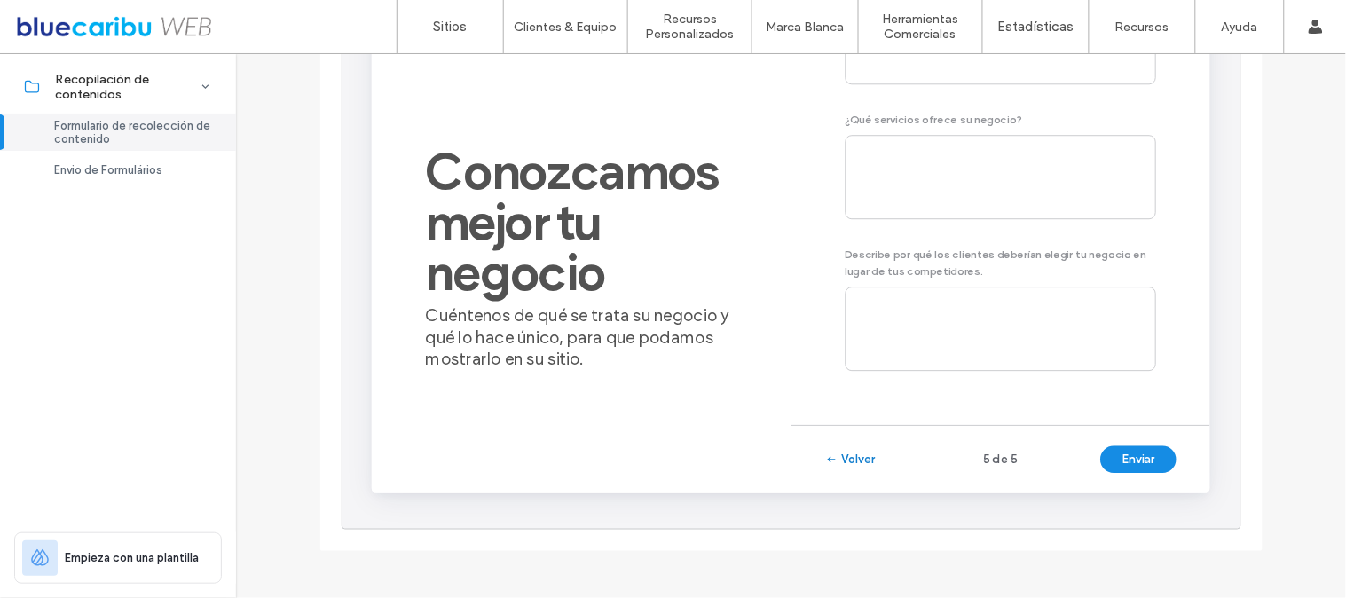
click at [855, 481] on icon "button" at bounding box center [855, 486] width 14 height 14
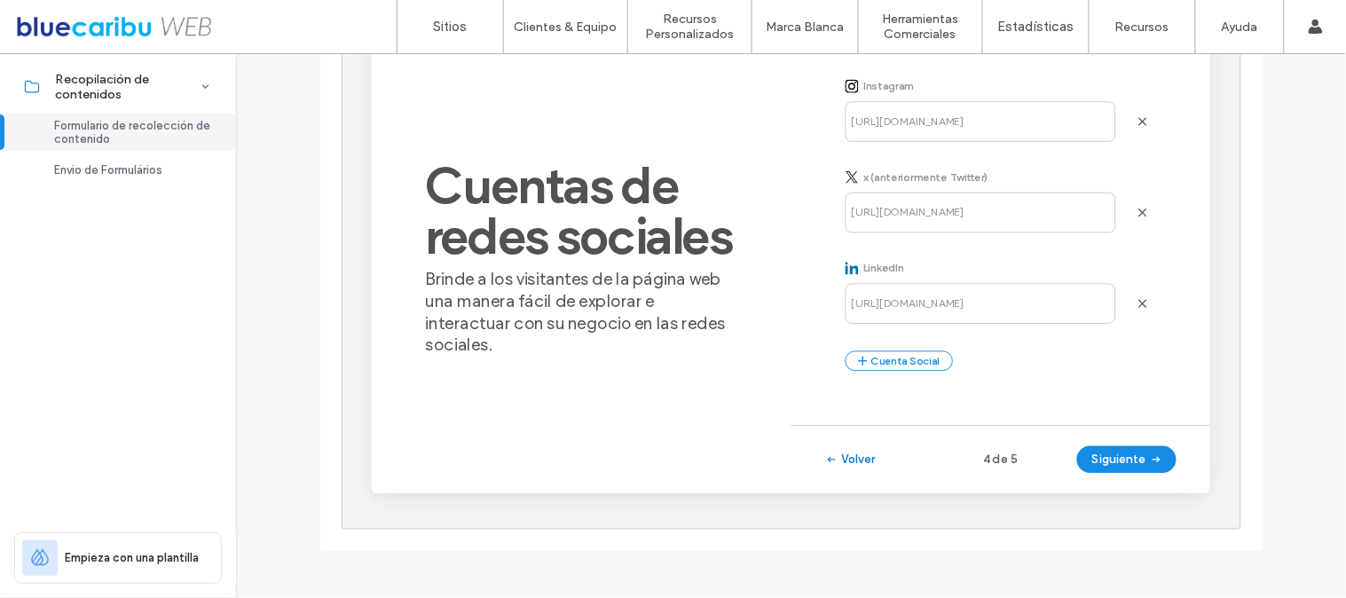
scroll to position [0, 0]
click at [855, 481] on icon "button" at bounding box center [855, 486] width 14 height 14
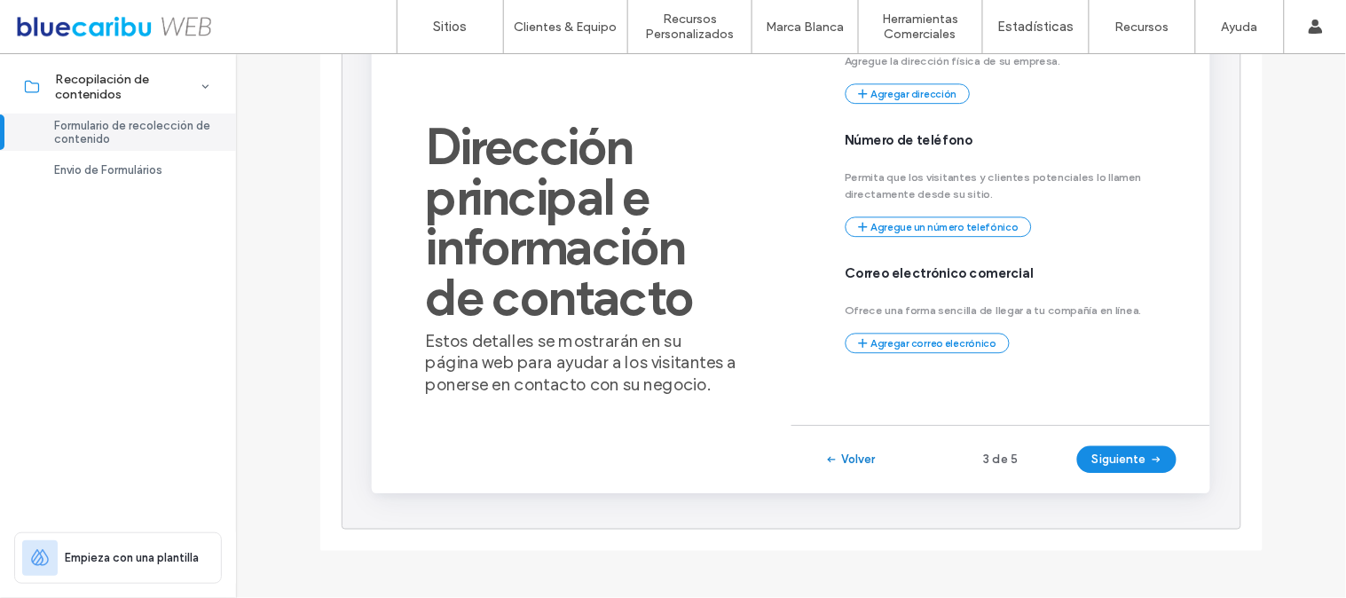
click at [855, 481] on icon "button" at bounding box center [855, 486] width 14 height 14
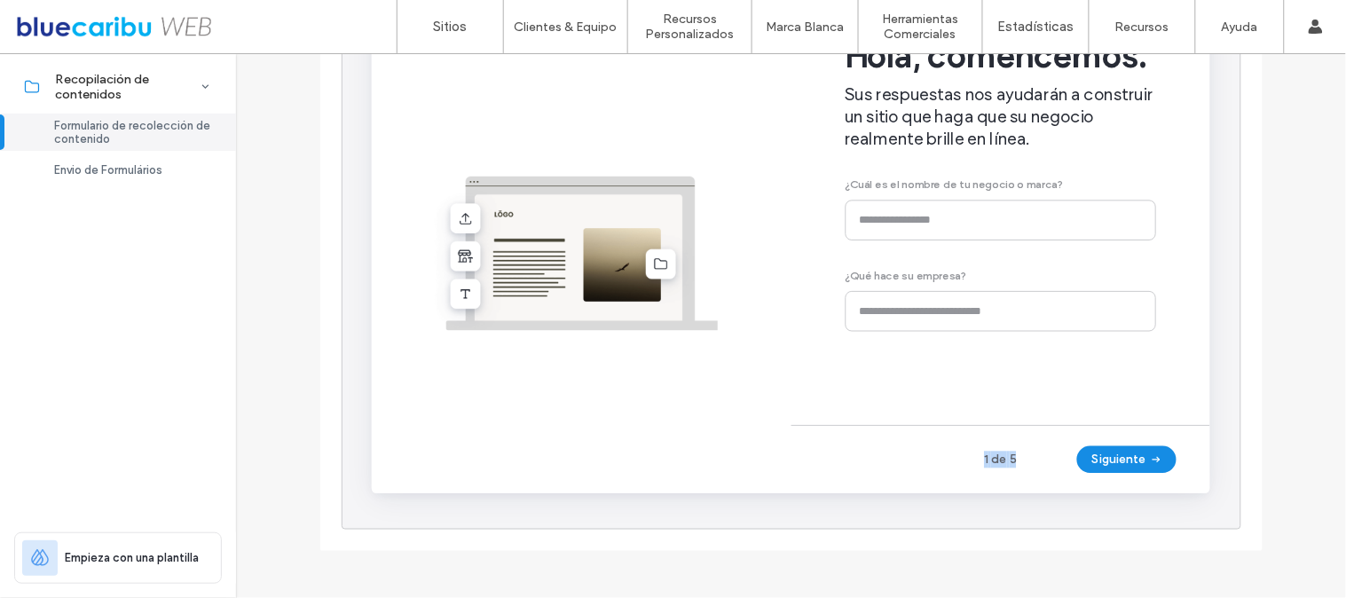
click at [855, 481] on div "1 de 5 Siguiente" at bounding box center [1034, 486] width 442 height 72
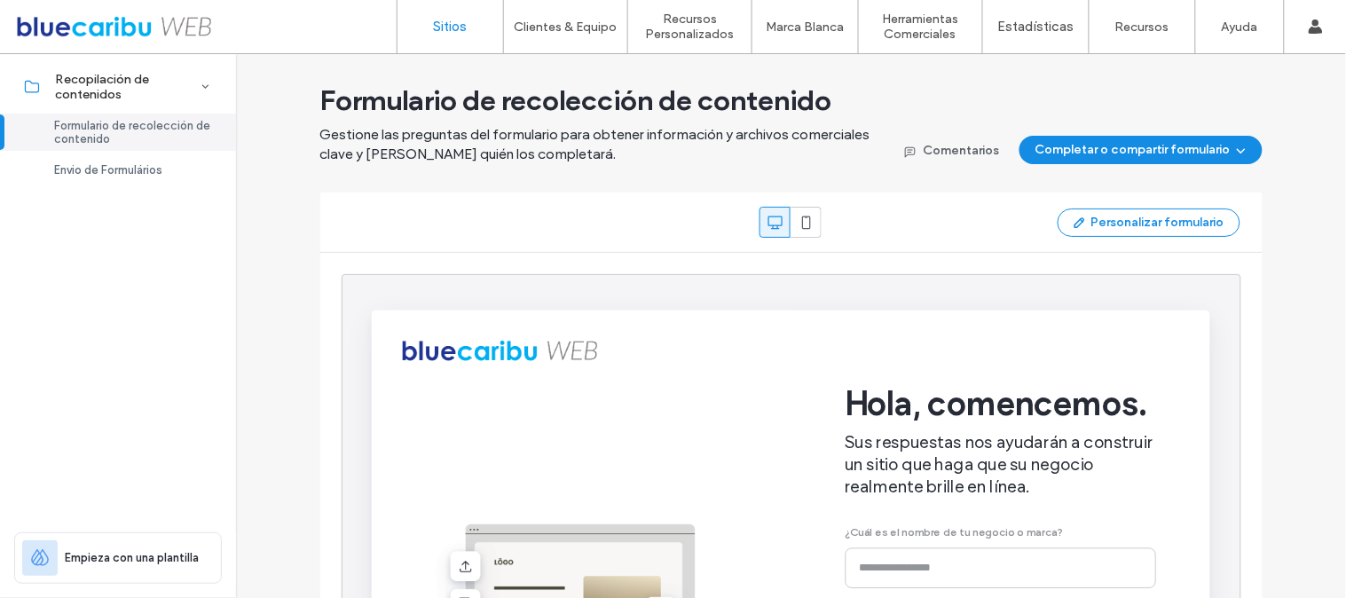
click at [470, 20] on link "Sitios" at bounding box center [450, 26] width 106 height 53
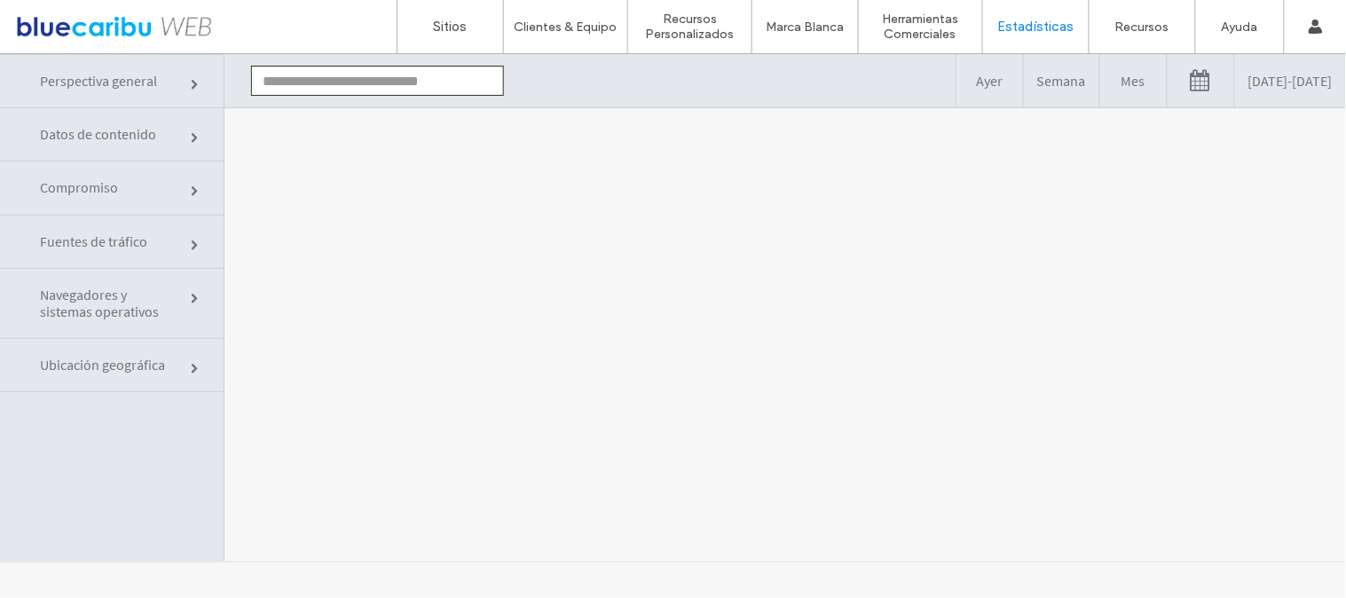
type input "**********"
